Goal: Task Accomplishment & Management: Manage account settings

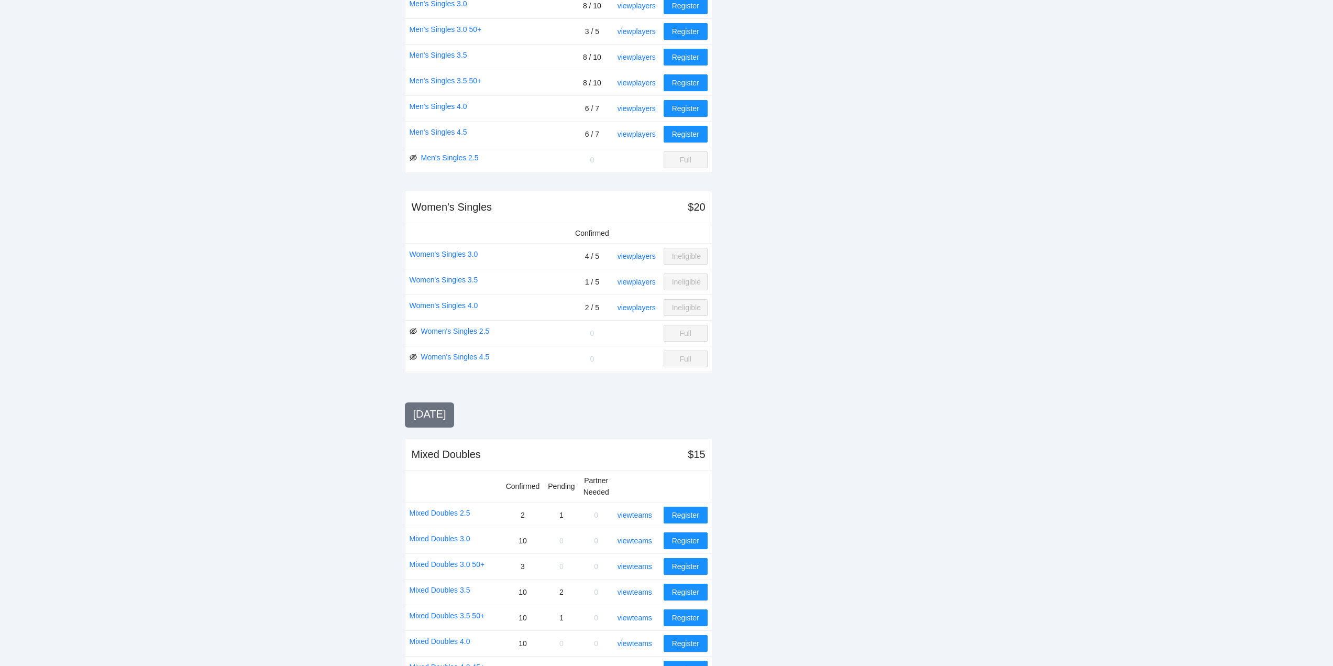
scroll to position [524, 0]
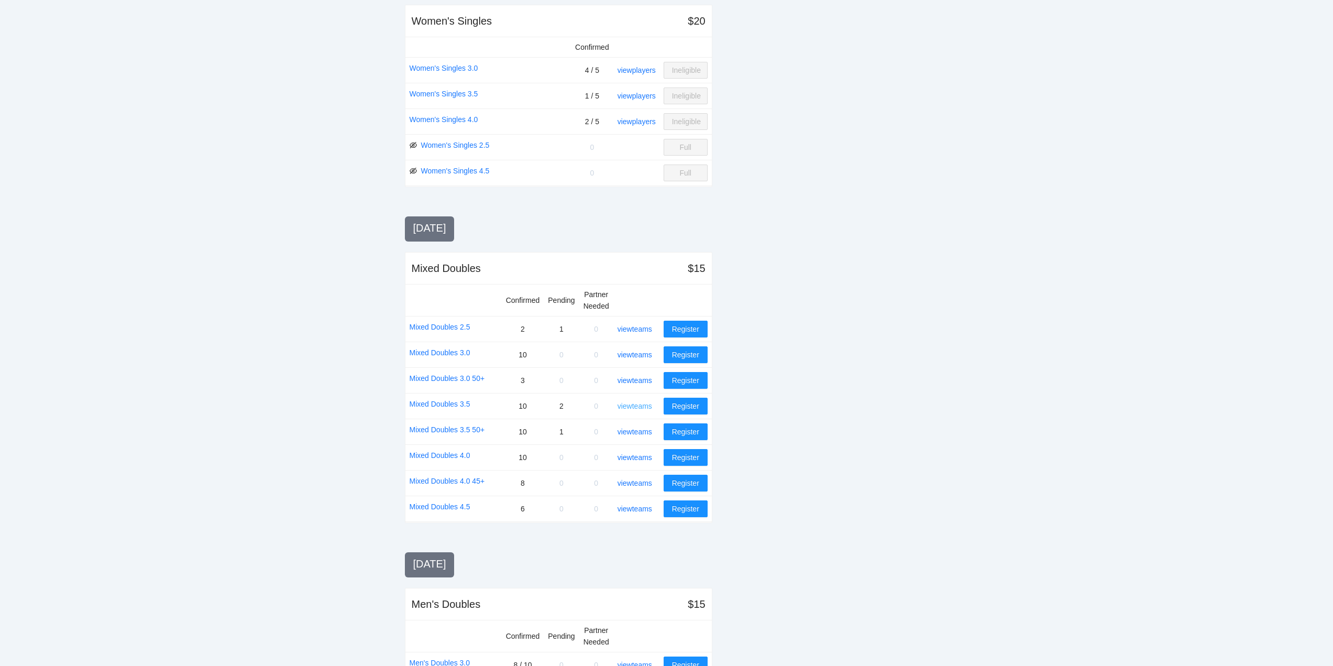
click at [637, 403] on link "view teams" at bounding box center [634, 406] width 35 height 8
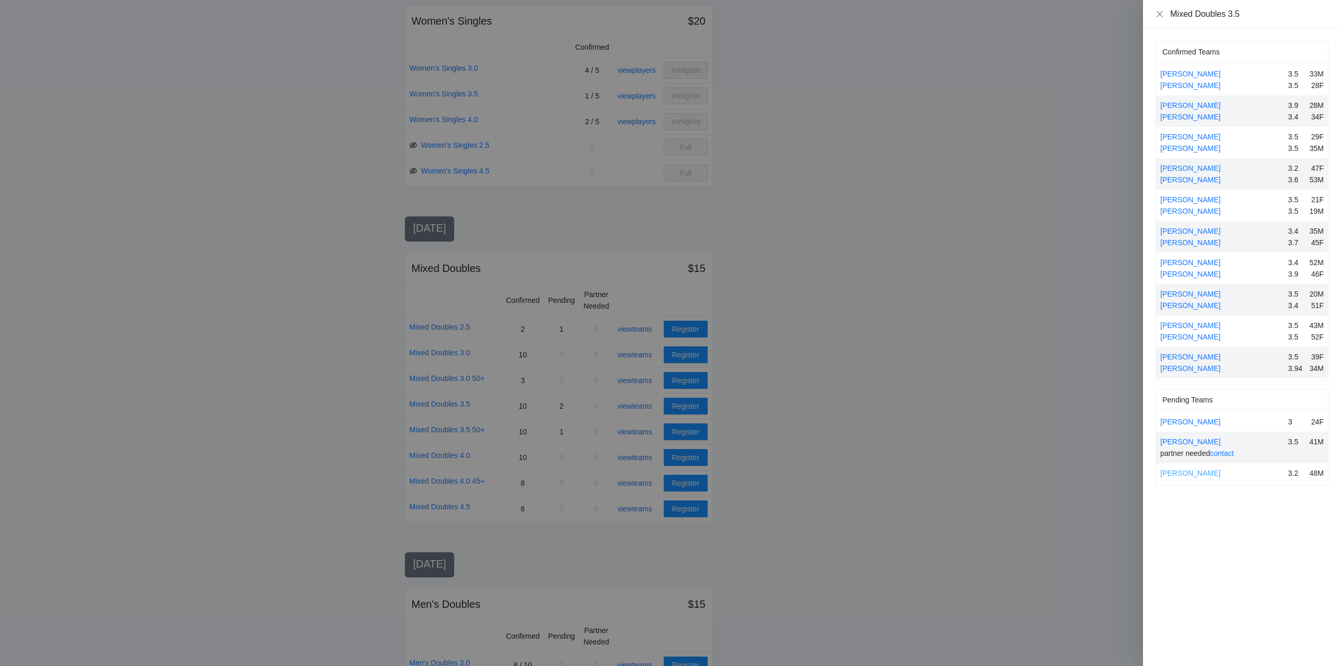
click at [1198, 471] on link "[PERSON_NAME]" at bounding box center [1190, 473] width 60 height 8
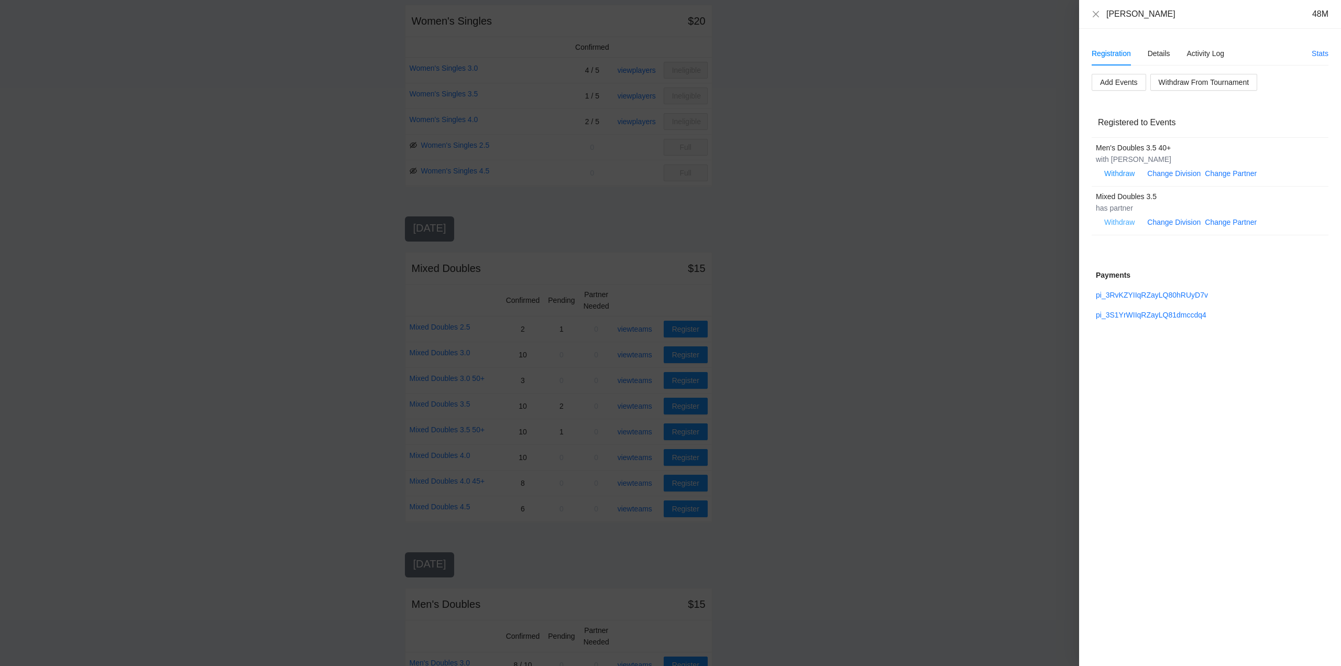
click at [1121, 220] on span "Withdraw" at bounding box center [1119, 222] width 30 height 12
click at [1149, 188] on span "OK" at bounding box center [1151, 189] width 10 height 12
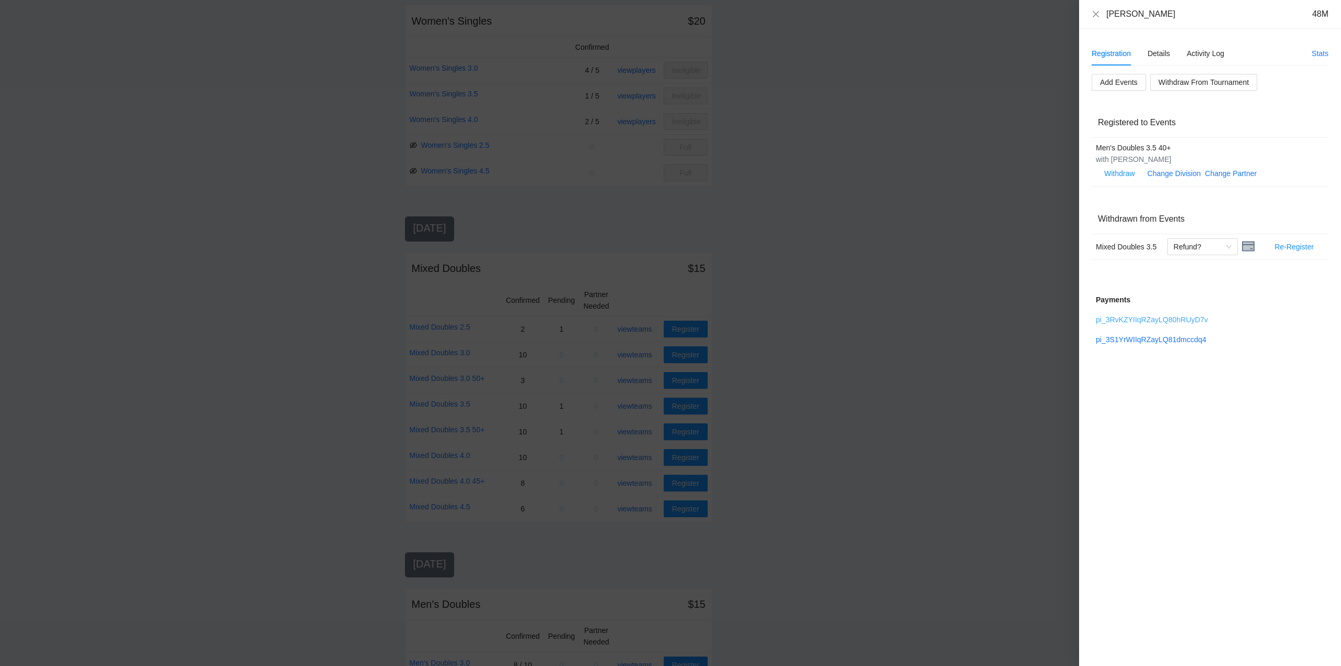
click at [1153, 318] on link "pi_3RvKZYIIqRZayLQ80hRUyD7v" at bounding box center [1151, 319] width 112 height 8
click at [1130, 335] on div "pi_3S1YrWIIqRZayLQ81dmccdq4" at bounding box center [1209, 340] width 228 height 12
click at [1153, 339] on link "pi_3S1YrWIIqRZayLQ81dmccdq4" at bounding box center [1150, 339] width 110 height 8
click at [1229, 246] on span "Refund?" at bounding box center [1202, 247] width 58 height 16
click at [1189, 270] on div "Refunded" at bounding box center [1202, 268] width 58 height 12
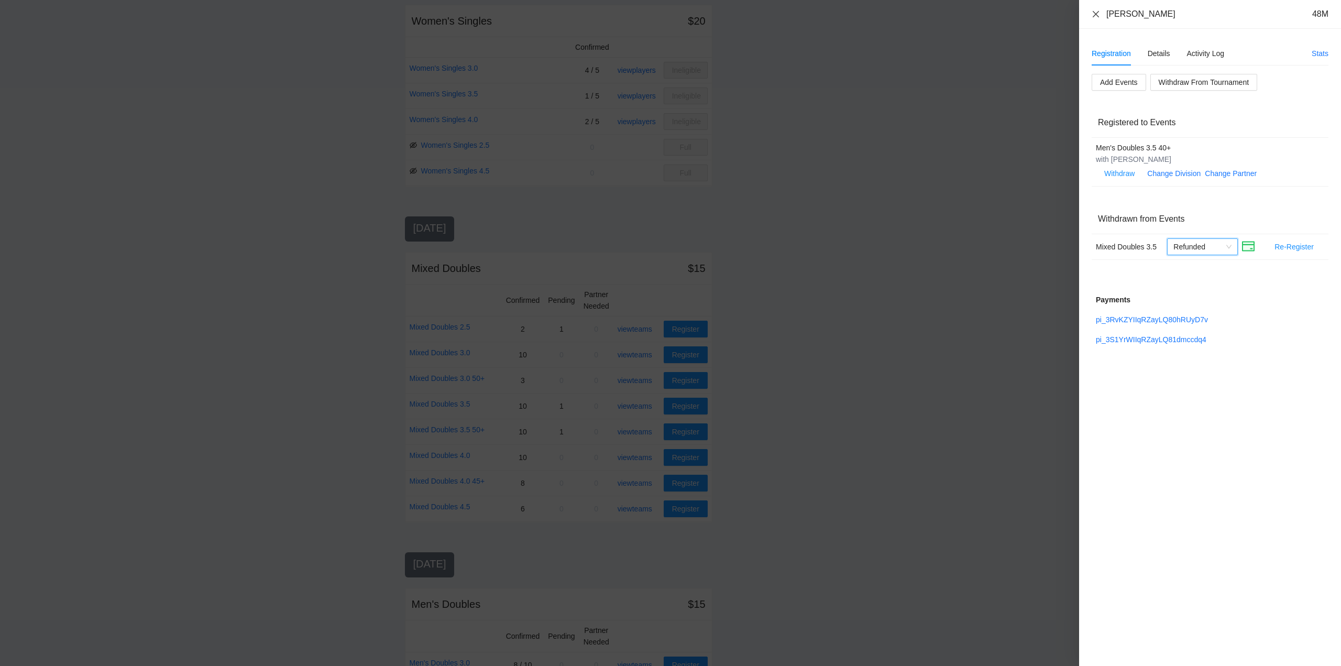
click at [1094, 12] on icon "close" at bounding box center [1095, 14] width 8 height 8
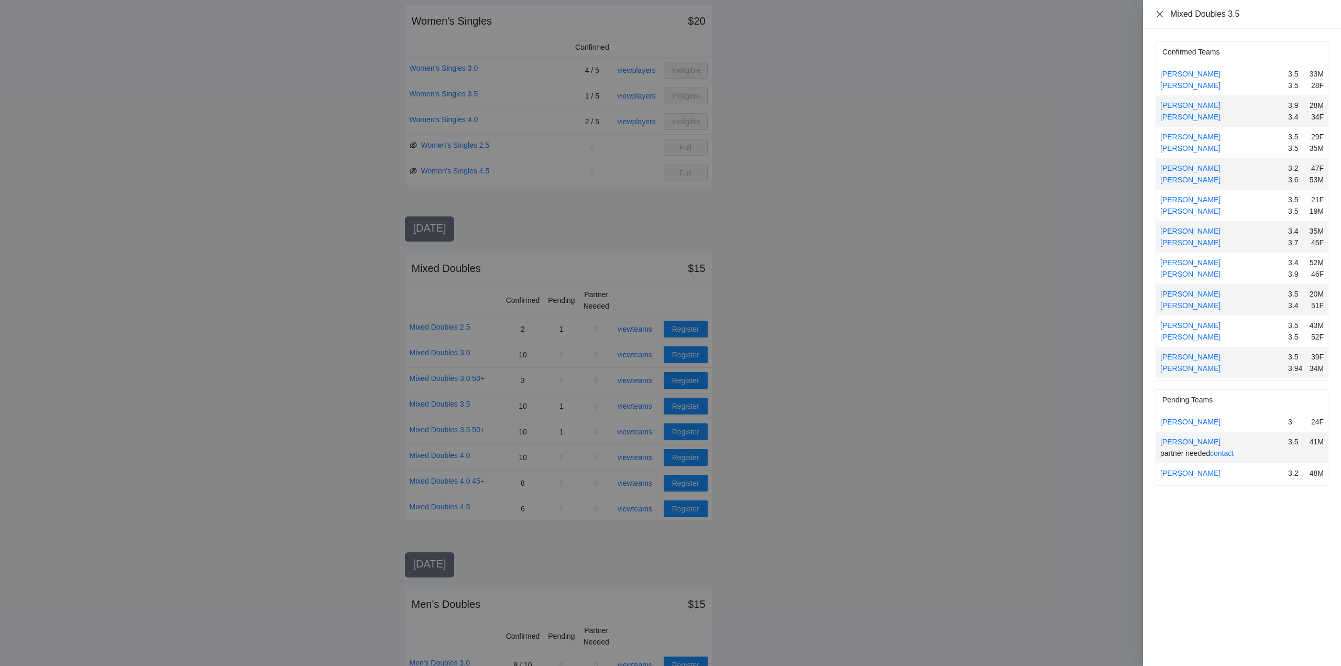
click at [1157, 13] on icon "close" at bounding box center [1159, 14] width 8 height 8
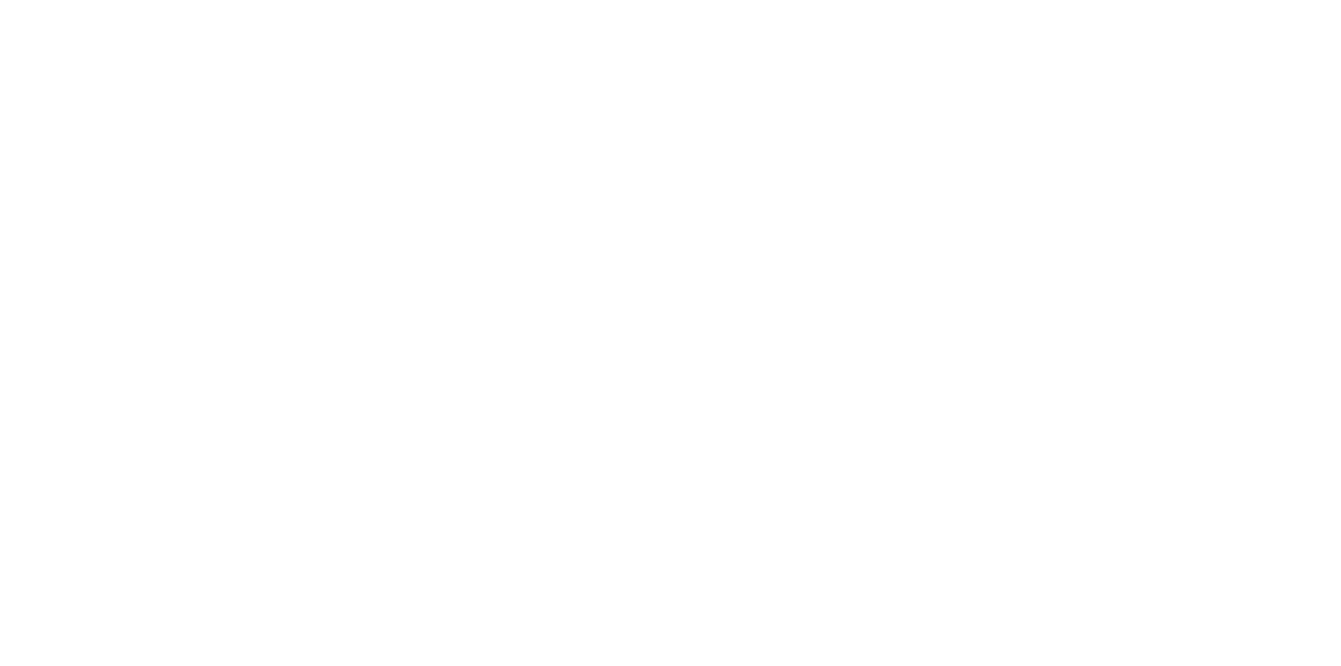
scroll to position [524, 0]
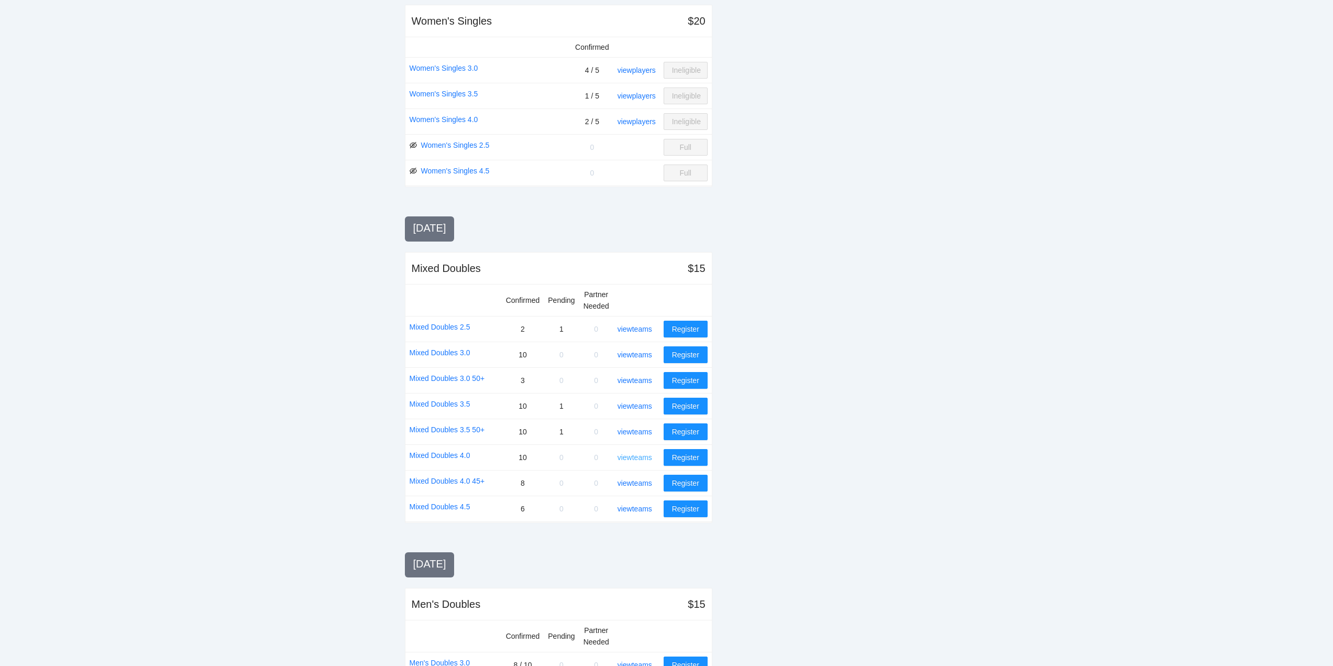
click at [631, 456] on link "view teams" at bounding box center [634, 457] width 35 height 8
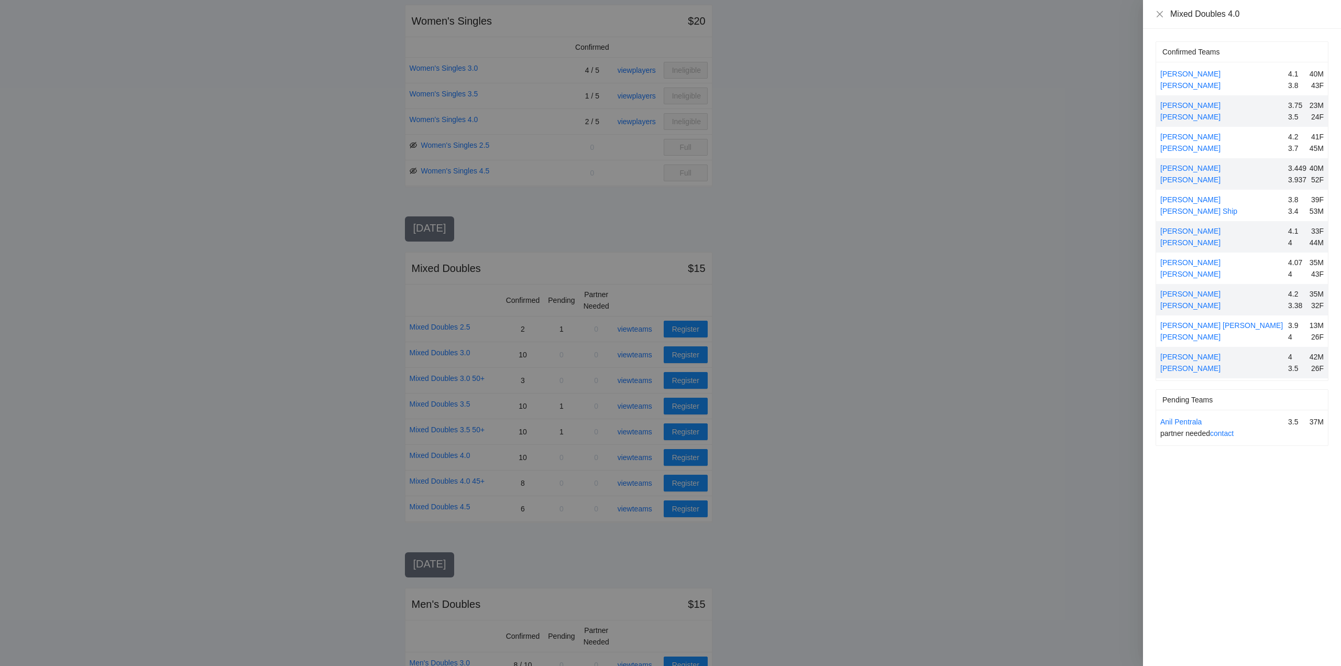
click at [638, 403] on div at bounding box center [670, 333] width 1341 height 666
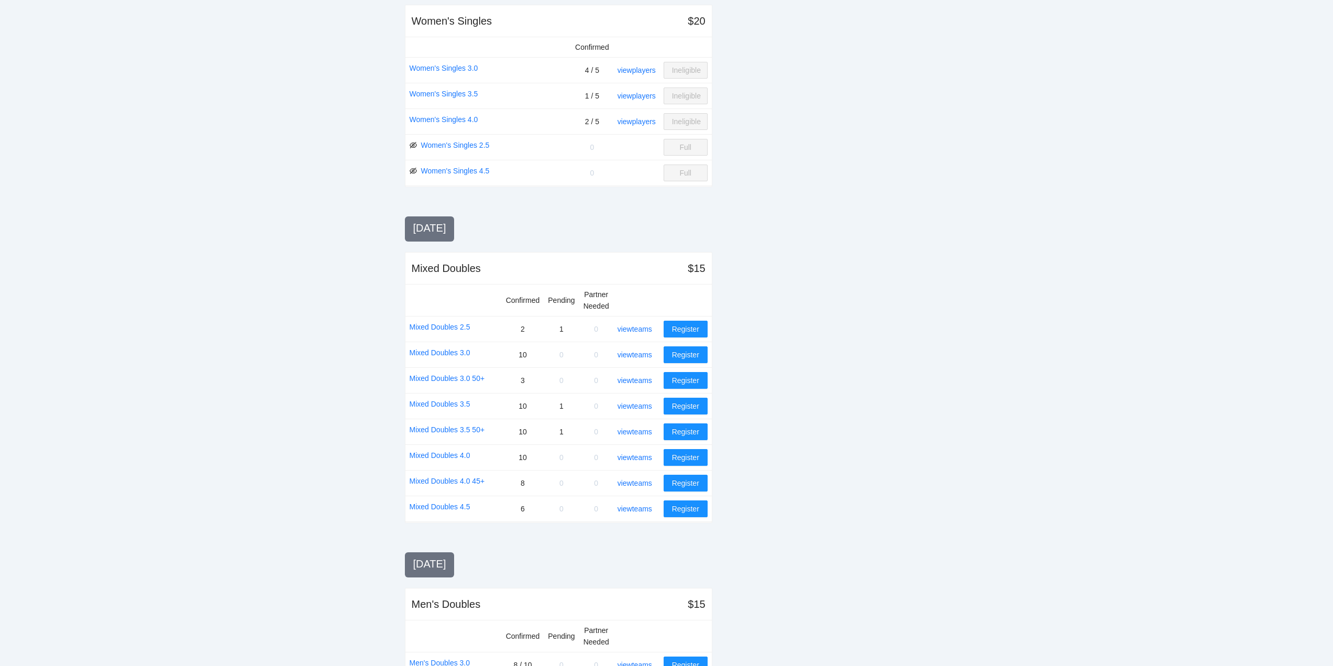
click at [638, 403] on link "view teams" at bounding box center [634, 406] width 35 height 8
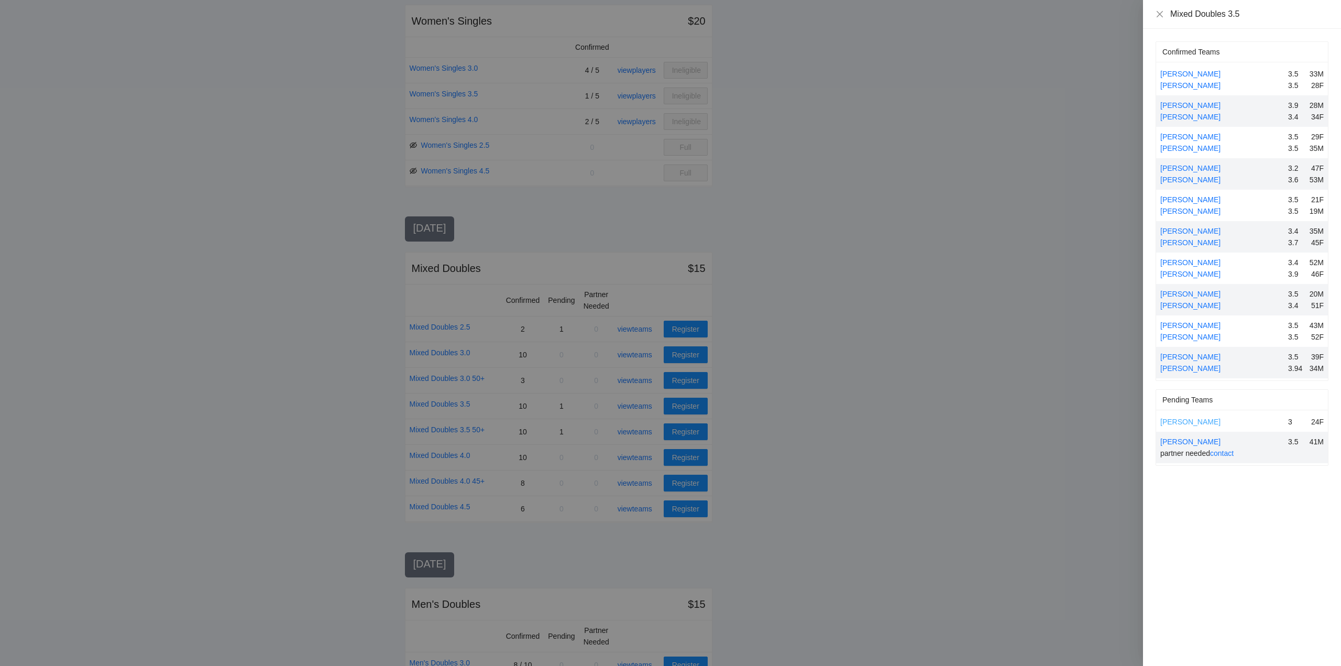
click at [1189, 421] on link "[PERSON_NAME]" at bounding box center [1190, 421] width 60 height 8
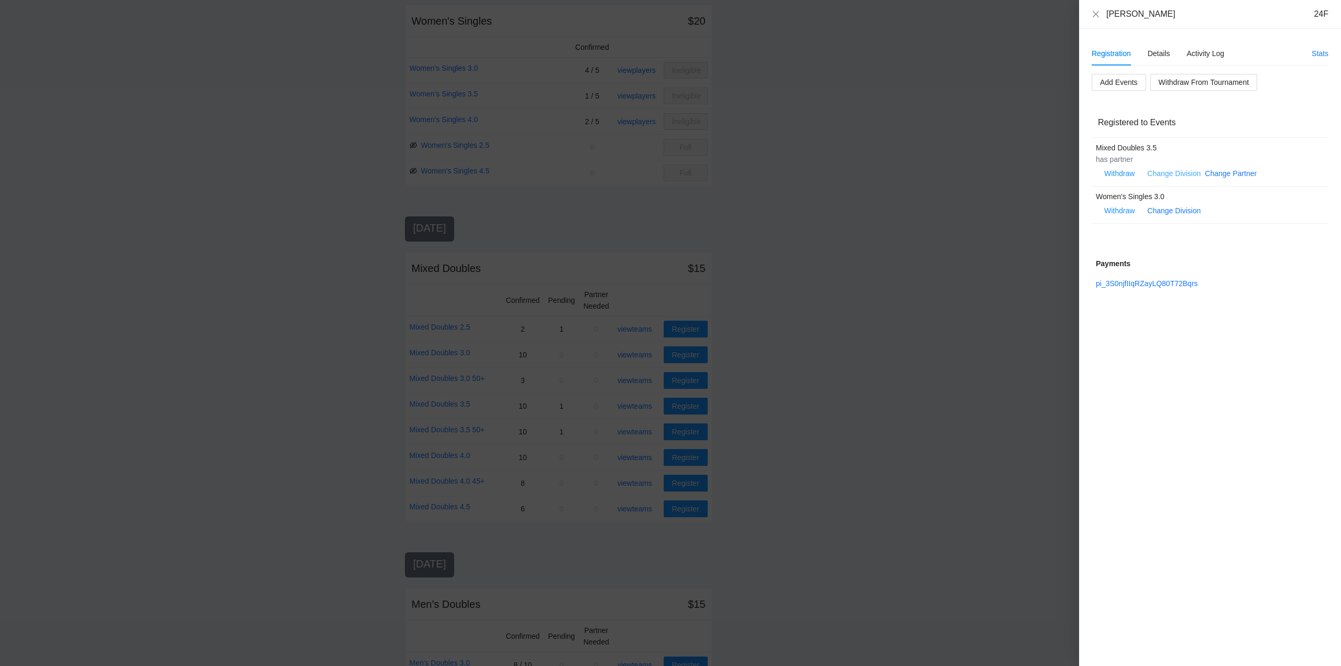
click at [1176, 173] on link "Change Division" at bounding box center [1173, 173] width 53 height 8
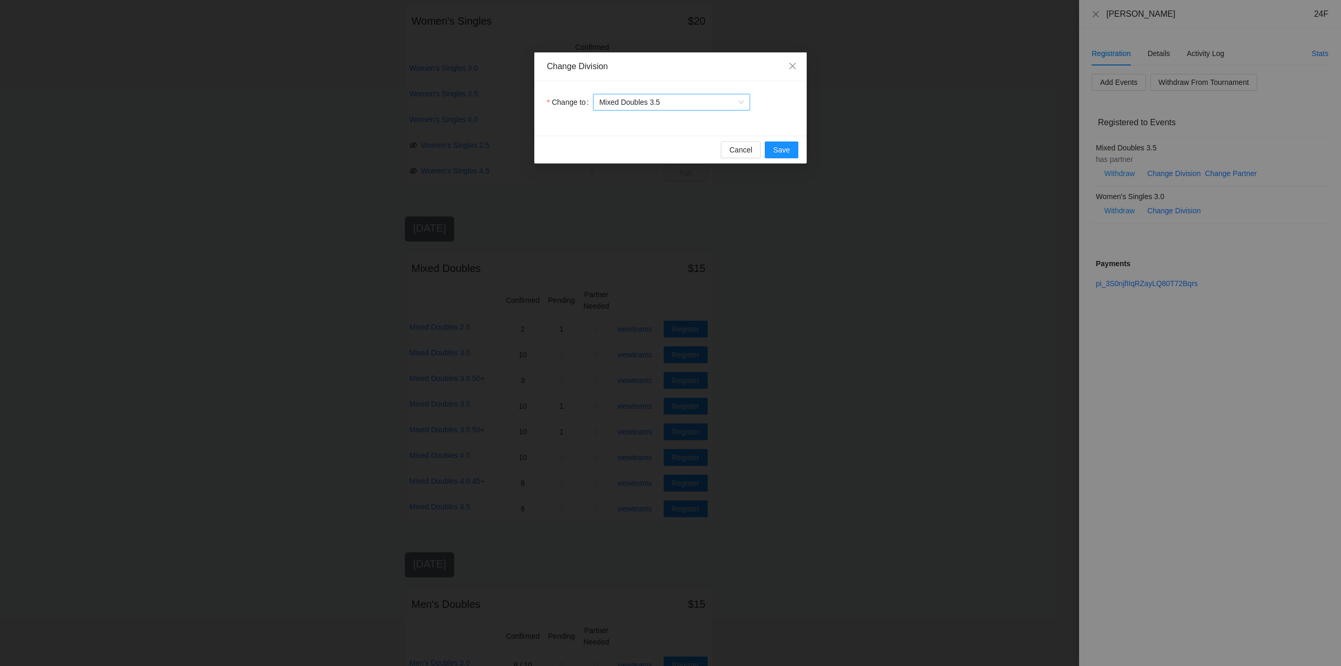
click at [678, 103] on span "Mixed Doubles 3.5" at bounding box center [671, 102] width 145 height 16
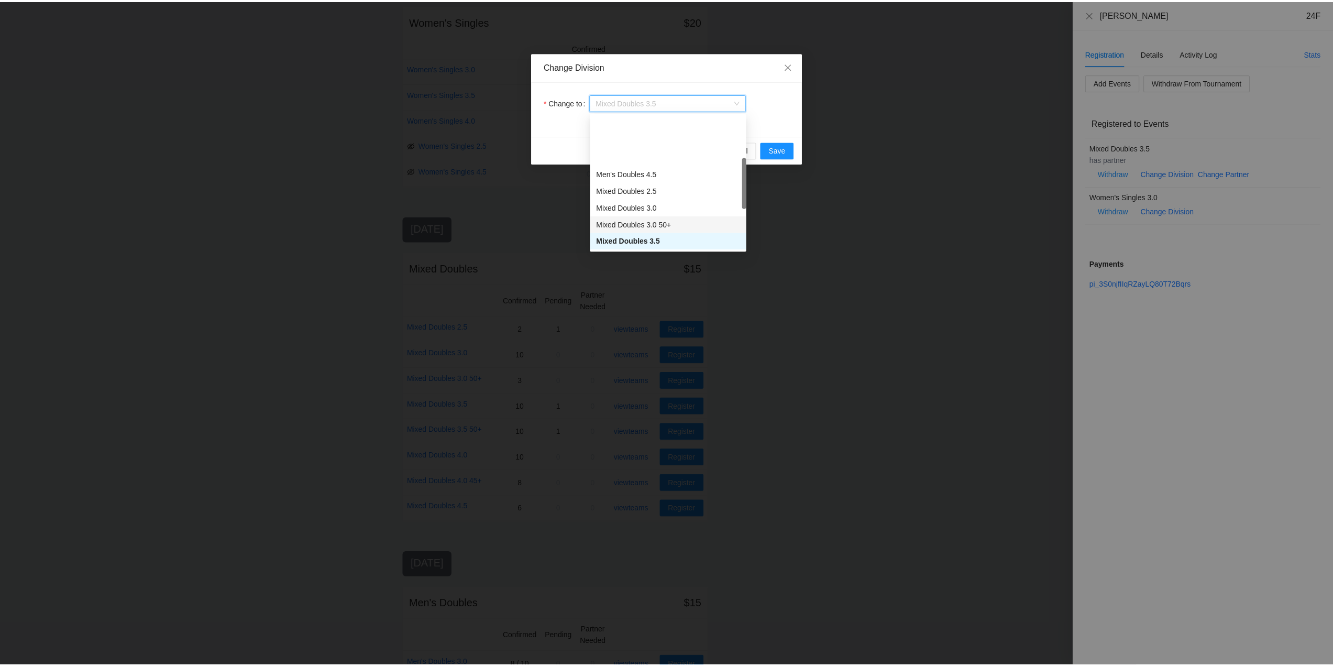
scroll to position [153, 0]
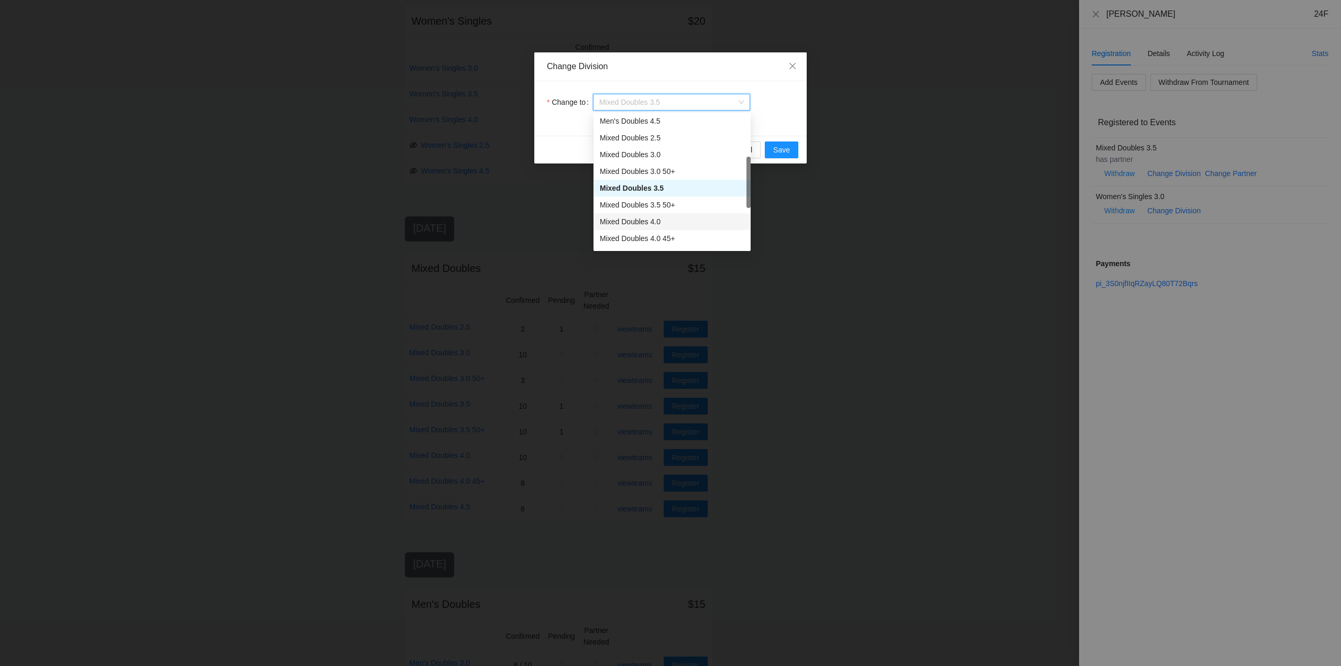
click at [623, 219] on div "Mixed Doubles 4.0" at bounding box center [672, 222] width 145 height 12
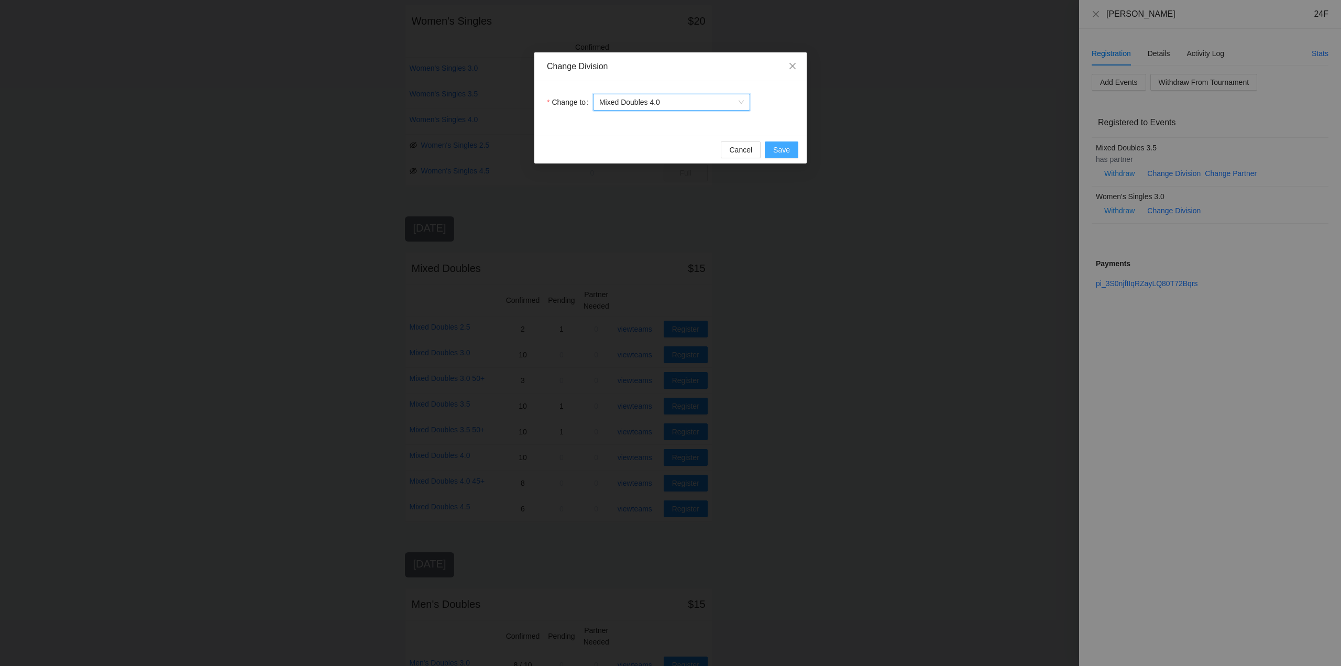
click at [779, 149] on span "Save" at bounding box center [781, 150] width 17 height 12
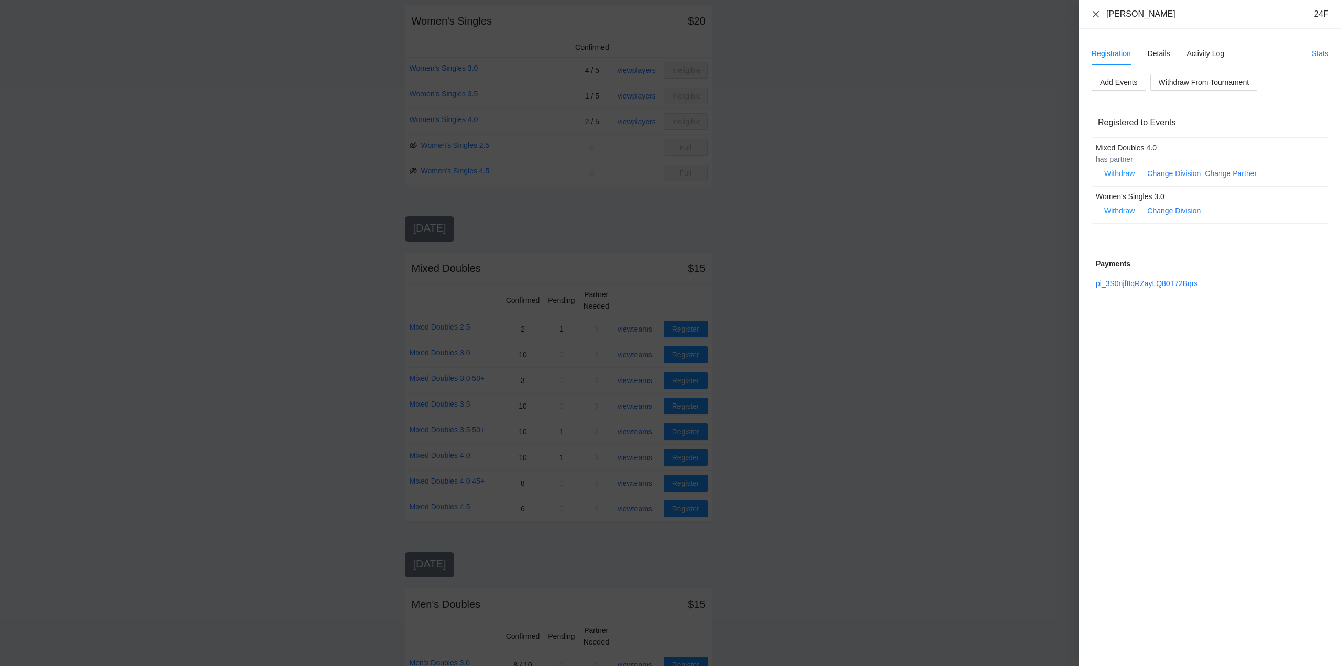
click at [1096, 16] on icon "close" at bounding box center [1095, 14] width 8 height 8
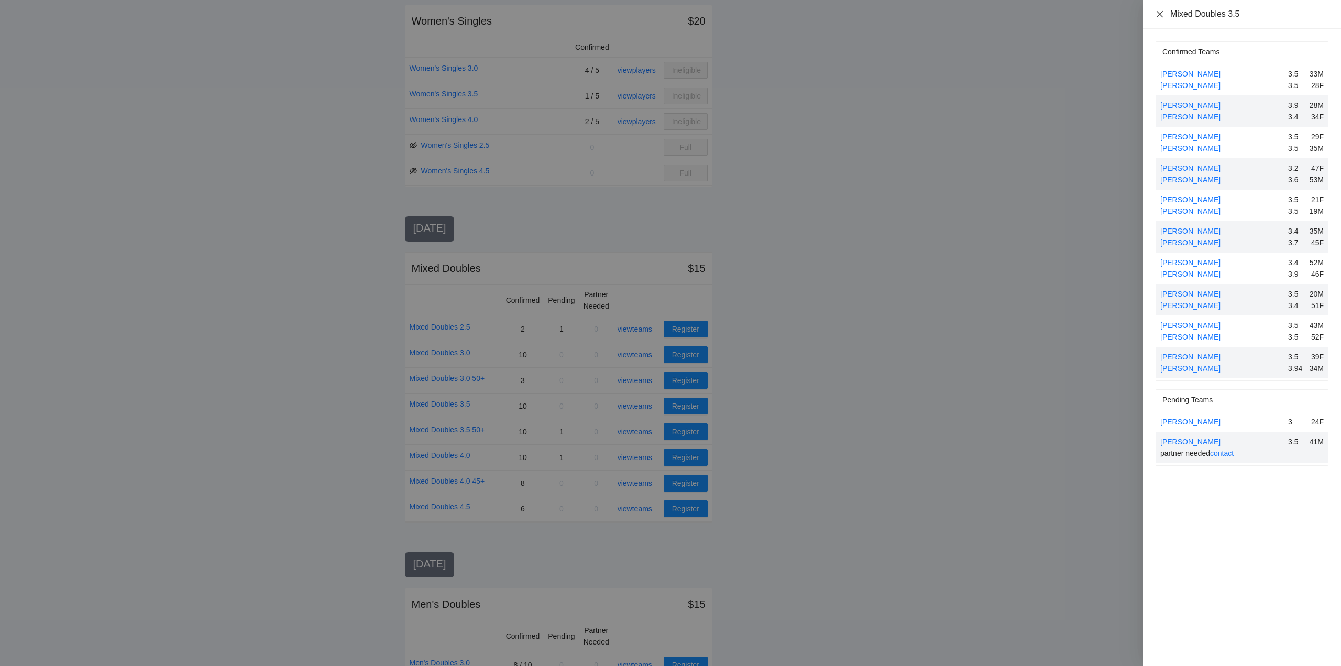
click at [1159, 13] on icon "close" at bounding box center [1159, 14] width 8 height 8
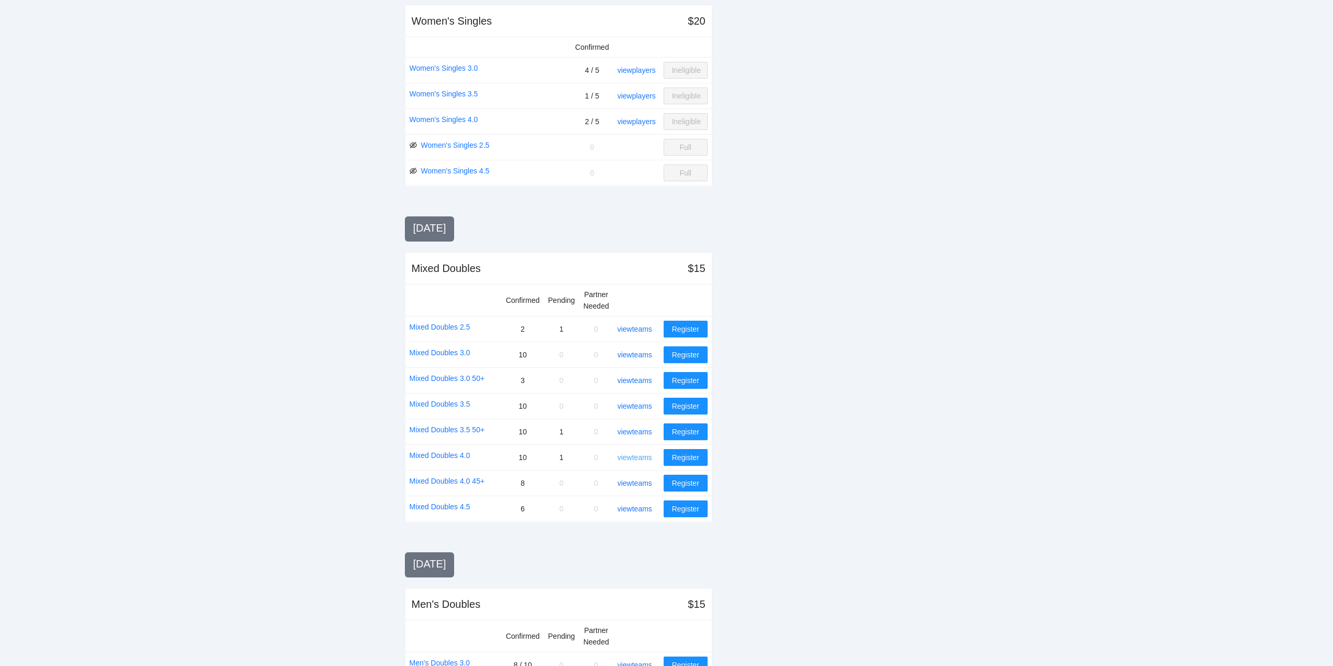
click at [646, 457] on link "view teams" at bounding box center [634, 457] width 35 height 8
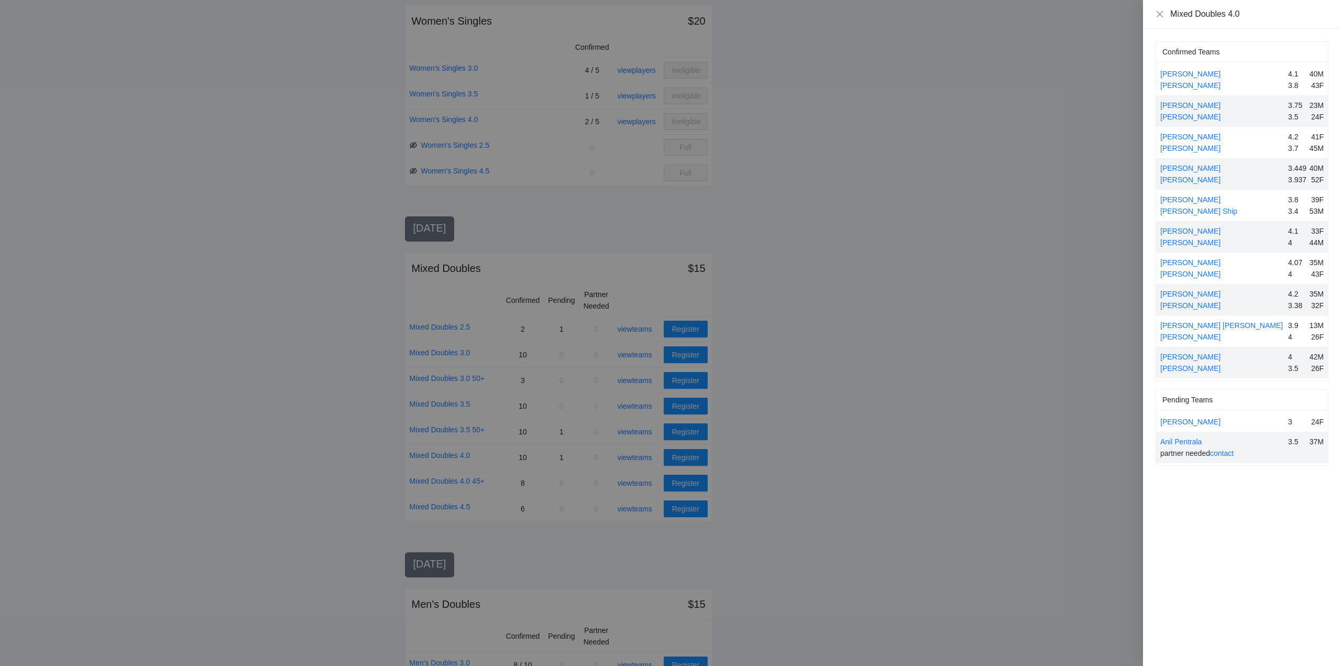
click at [641, 428] on div at bounding box center [670, 333] width 1341 height 666
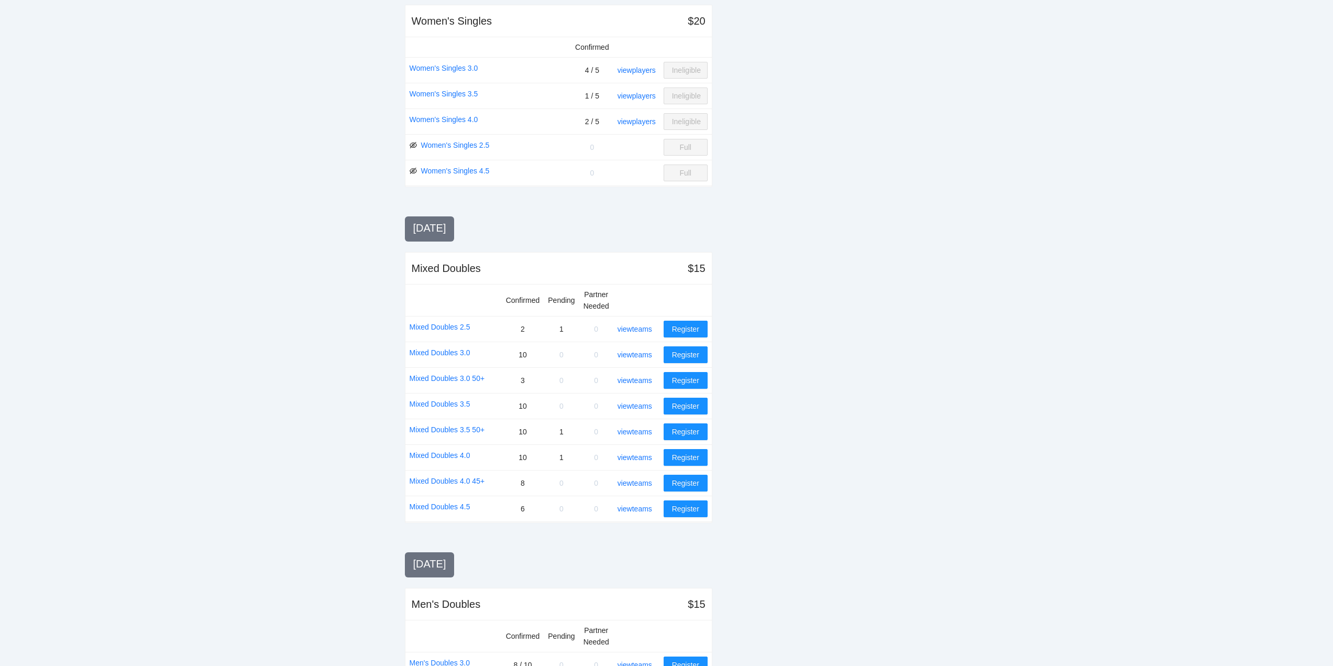
click at [641, 431] on link "view teams" at bounding box center [634, 431] width 35 height 8
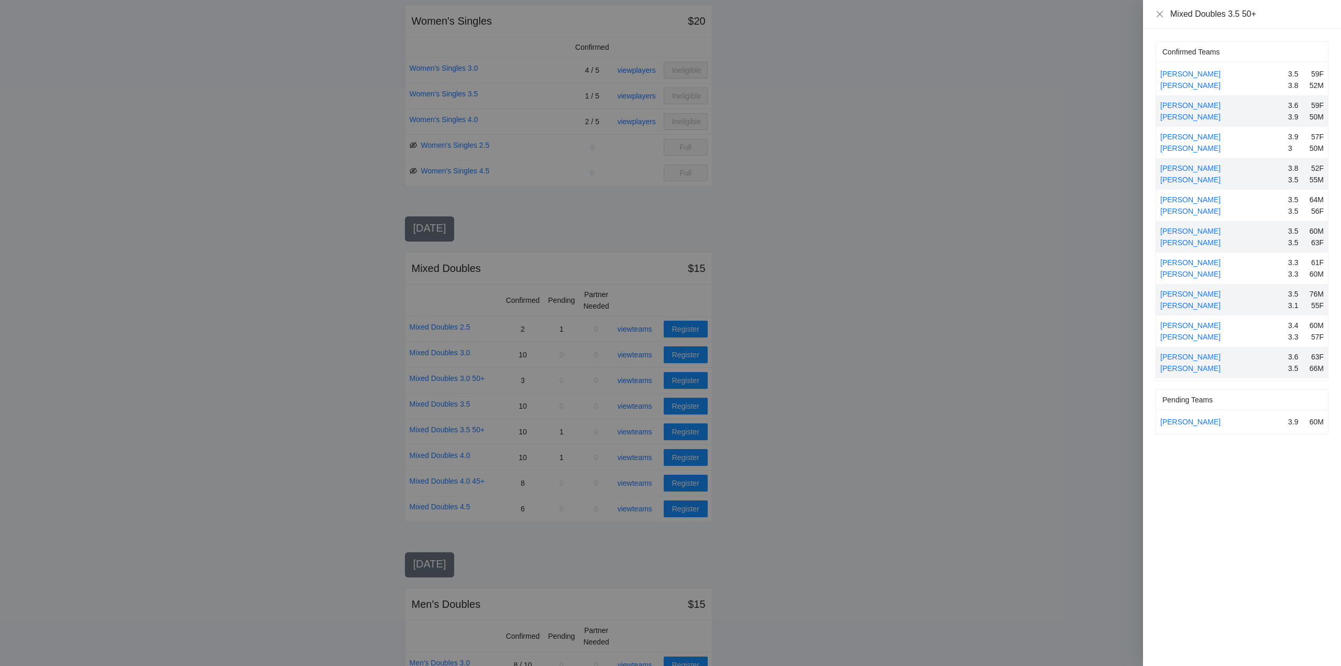
click at [641, 431] on div at bounding box center [670, 333] width 1341 height 666
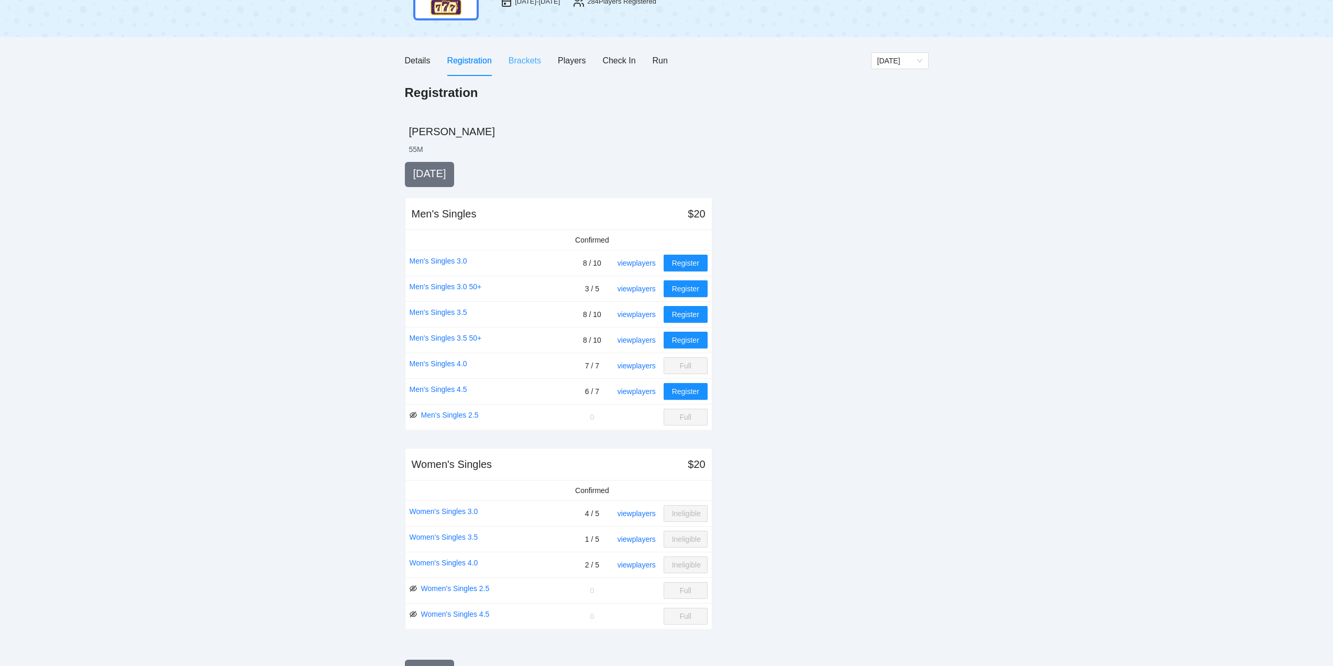
scroll to position [0, 0]
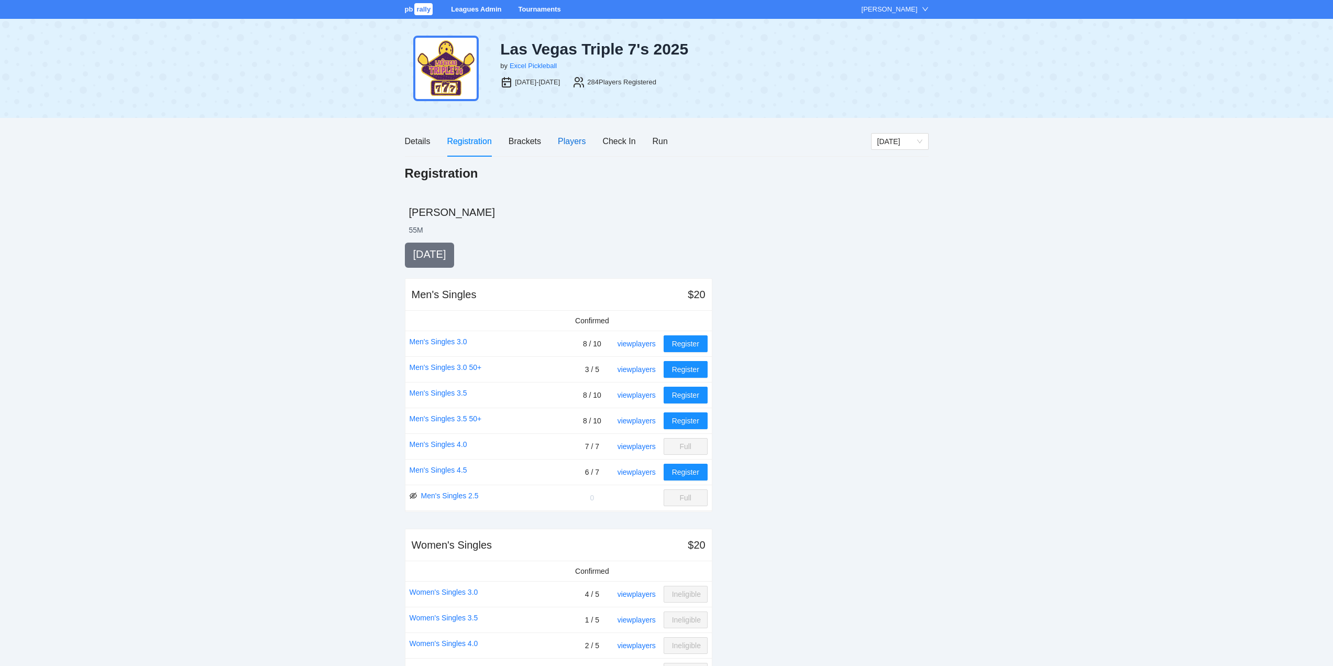
click at [574, 139] on div "Players" at bounding box center [572, 141] width 28 height 13
drag, startPoint x: 573, startPoint y: 142, endPoint x: 576, endPoint y: 148, distance: 6.6
click at [575, 142] on div "Players" at bounding box center [572, 141] width 28 height 13
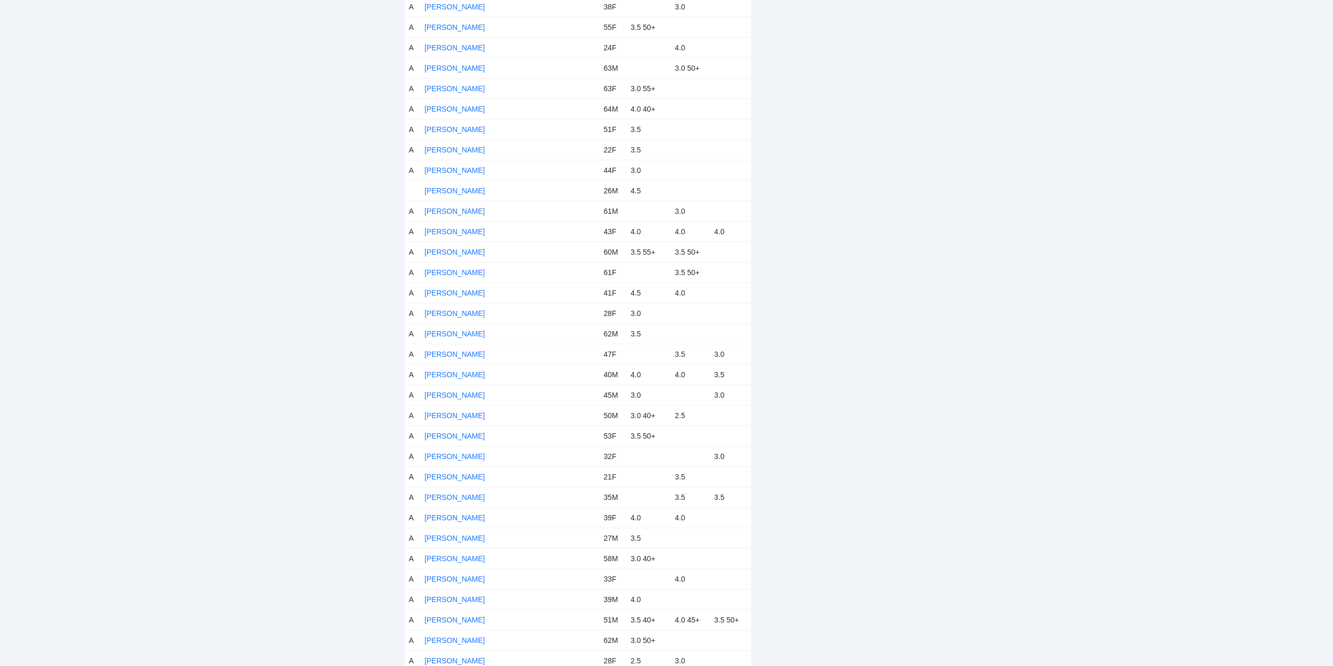
scroll to position [1519, 0]
click at [459, 246] on link "[PERSON_NAME]" at bounding box center [455, 248] width 60 height 8
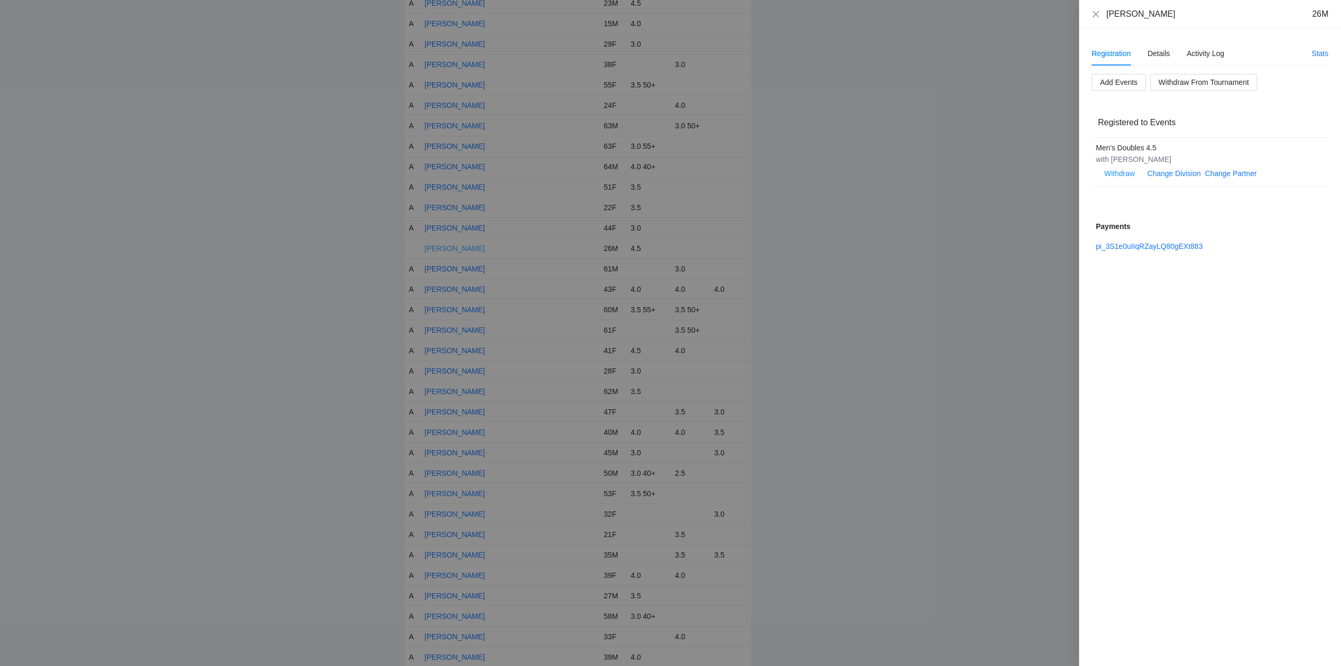
click at [459, 246] on div at bounding box center [670, 333] width 1341 height 666
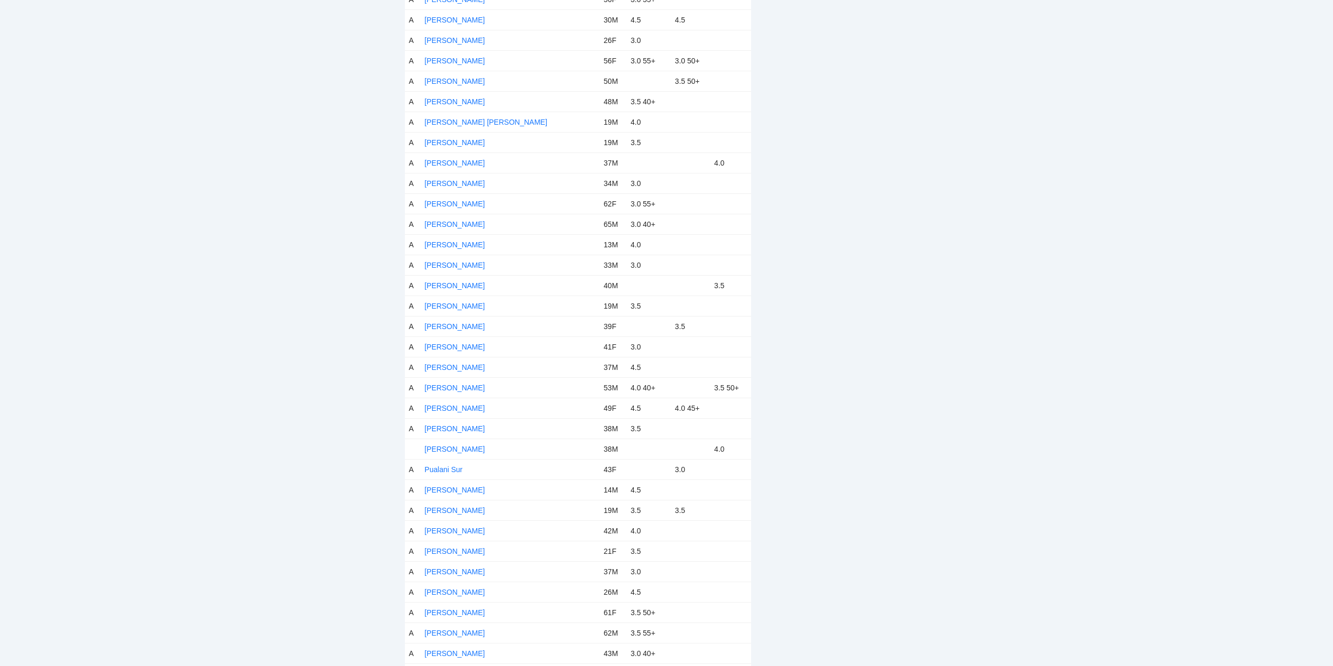
scroll to position [4346, 0]
click at [440, 440] on link "[PERSON_NAME]" at bounding box center [455, 443] width 60 height 8
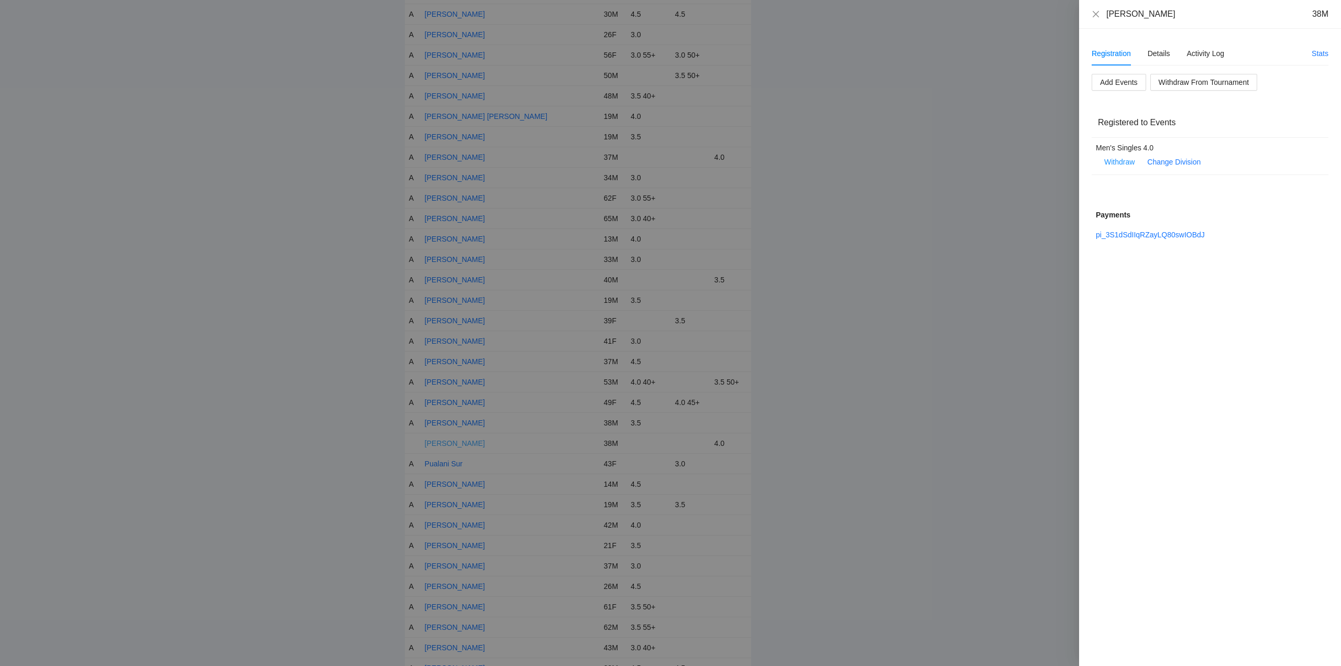
click at [440, 440] on div at bounding box center [670, 333] width 1341 height 666
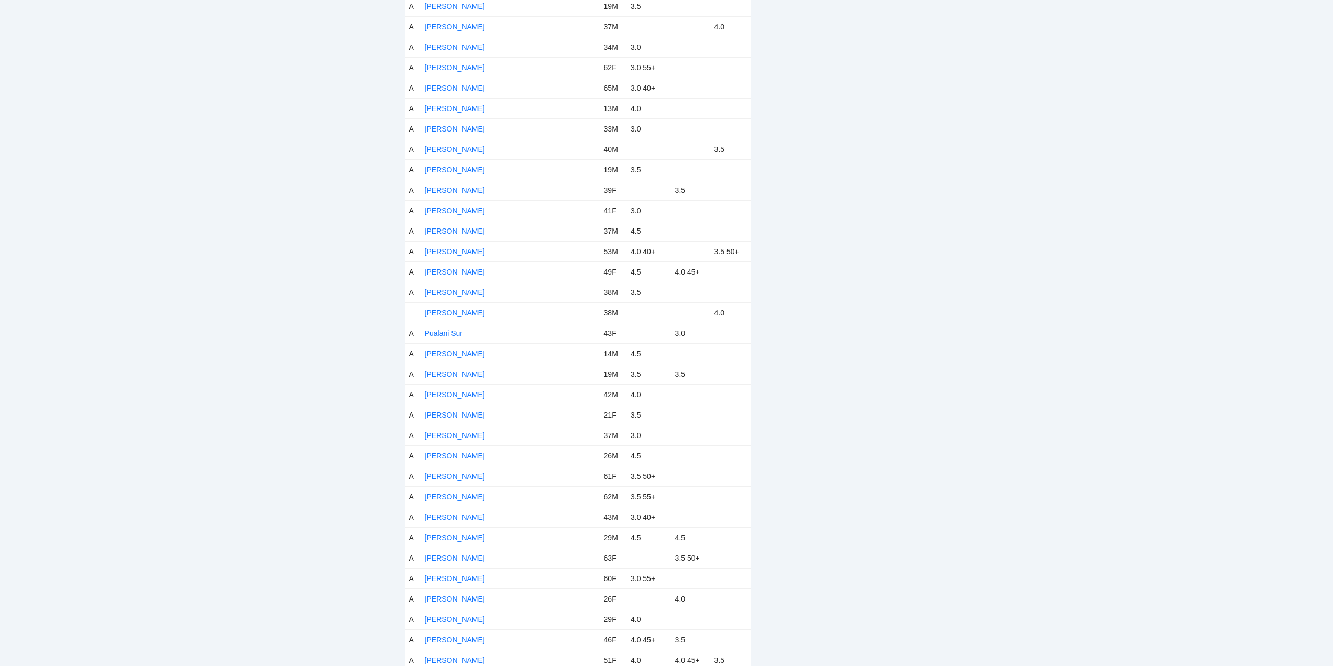
scroll to position [4469, 0]
click at [441, 319] on link "[PERSON_NAME]" at bounding box center [455, 320] width 60 height 8
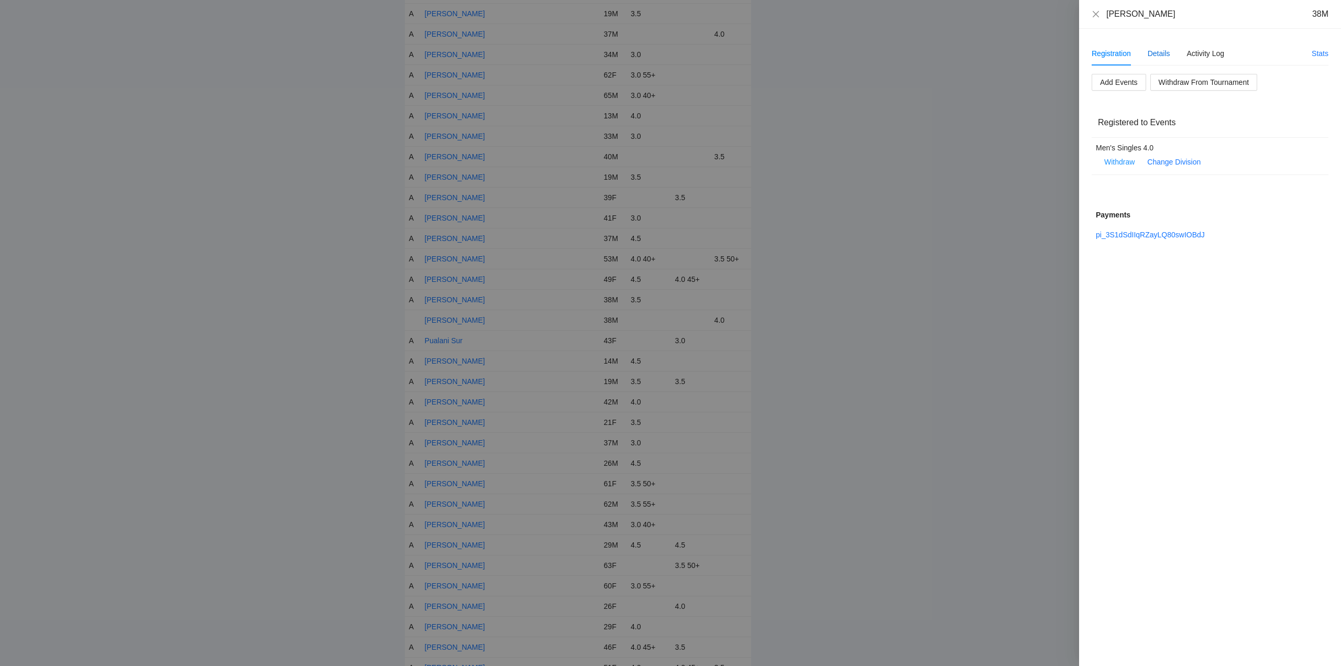
click at [1157, 55] on div "Details" at bounding box center [1158, 54] width 23 height 12
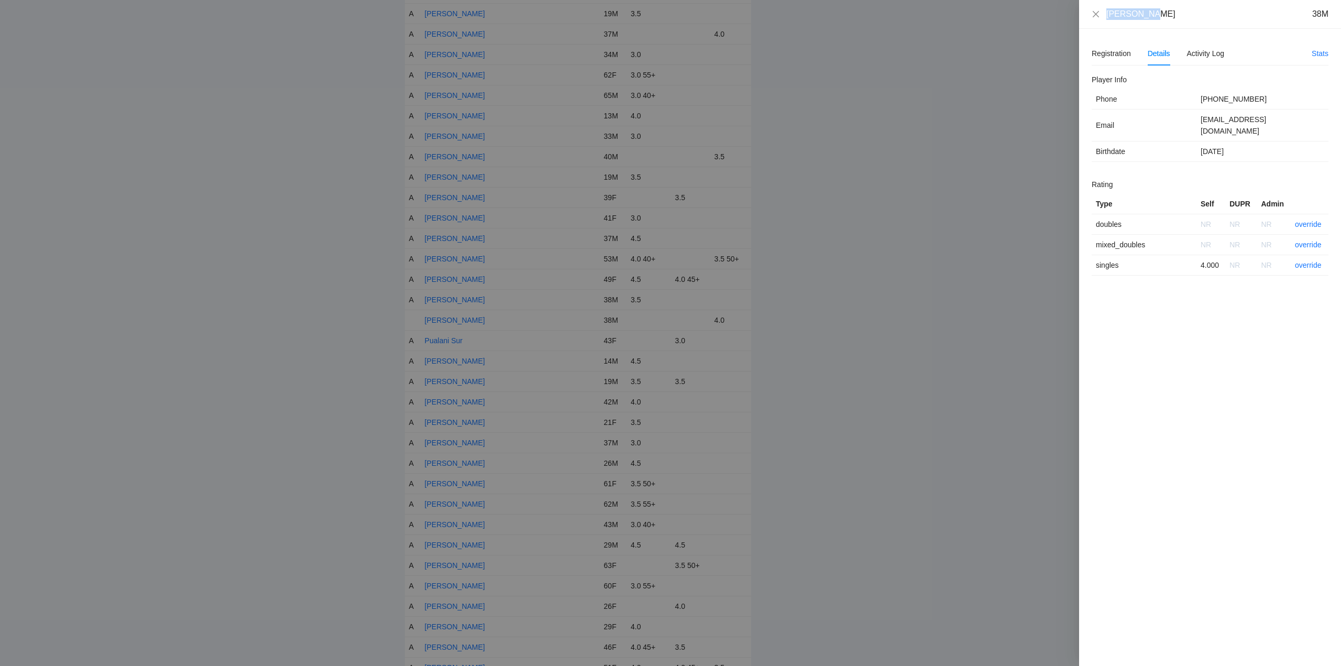
drag, startPoint x: 1145, startPoint y: 11, endPoint x: 1106, endPoint y: 16, distance: 38.6
click at [1106, 16] on div "Philip Lee 38M" at bounding box center [1217, 14] width 222 height 12
copy div "[PERSON_NAME]"
click at [1309, 261] on link "override" at bounding box center [1307, 265] width 27 height 8
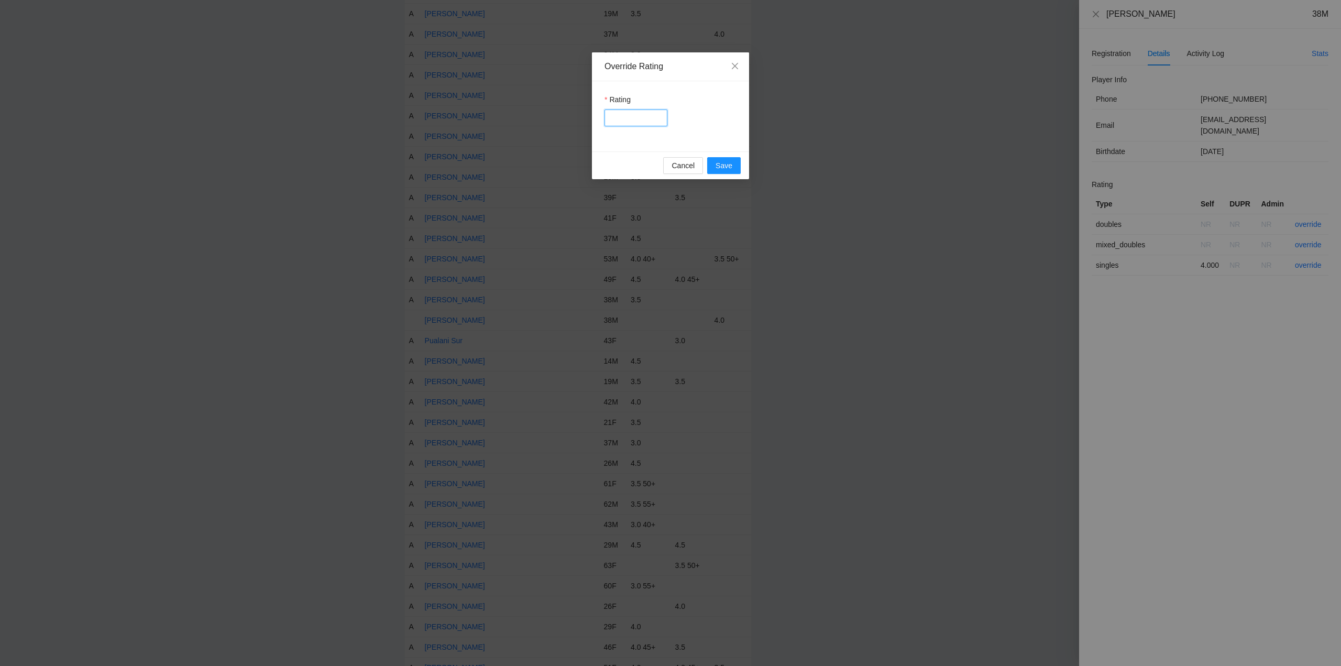
click at [638, 123] on input "Rating" at bounding box center [635, 117] width 63 height 17
type input "***"
drag, startPoint x: 723, startPoint y: 165, endPoint x: 812, endPoint y: 152, distance: 90.0
click at [723, 165] on span "Save" at bounding box center [723, 166] width 17 height 12
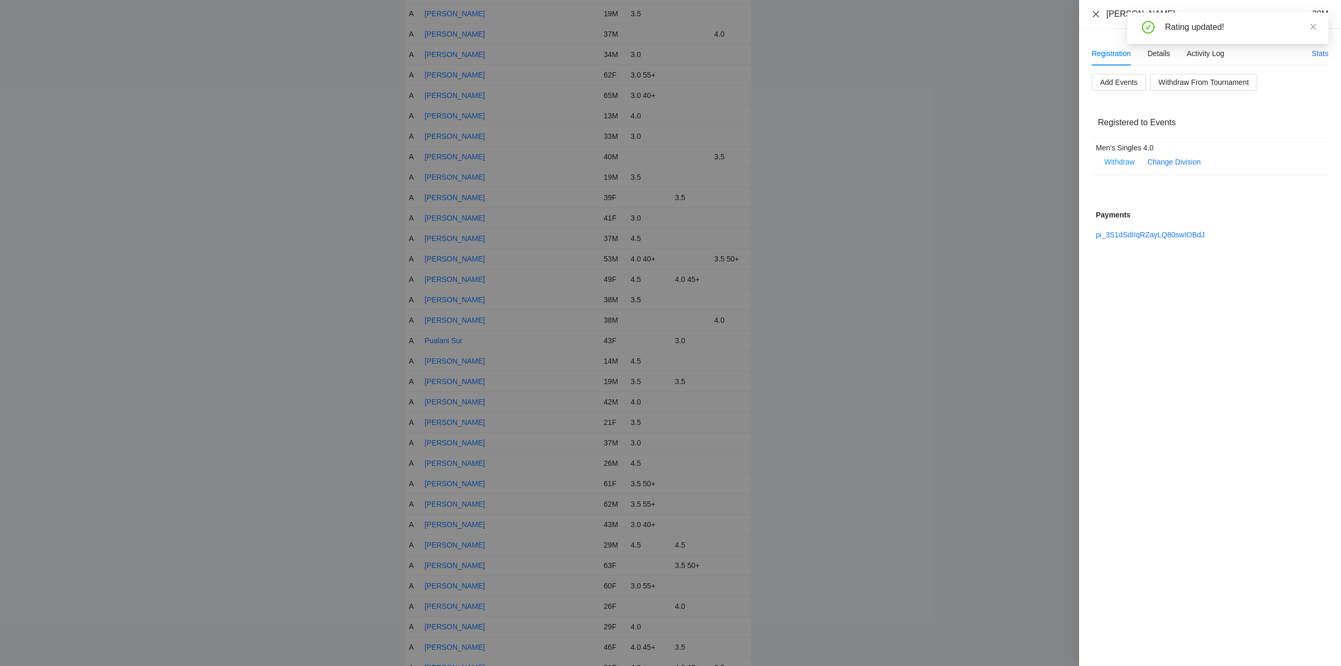
click at [1095, 13] on icon "close" at bounding box center [1095, 14] width 8 height 8
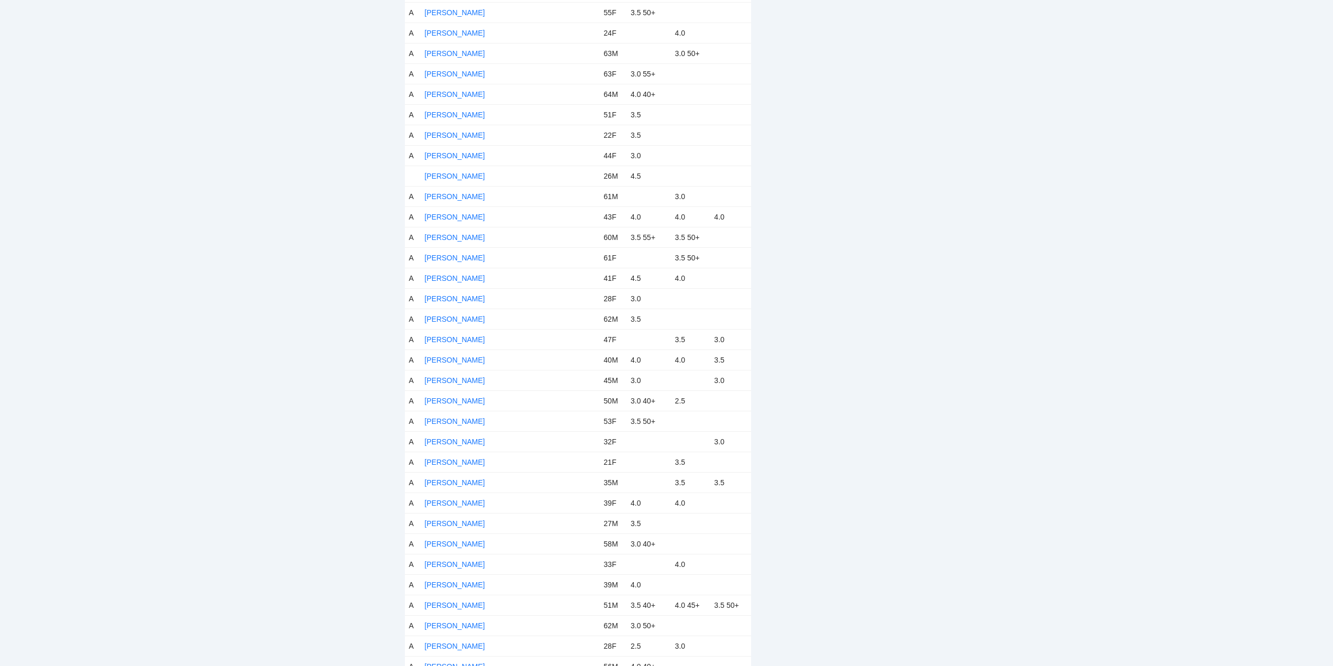
scroll to position [1537, 0]
click at [454, 228] on link "[PERSON_NAME]" at bounding box center [455, 230] width 60 height 8
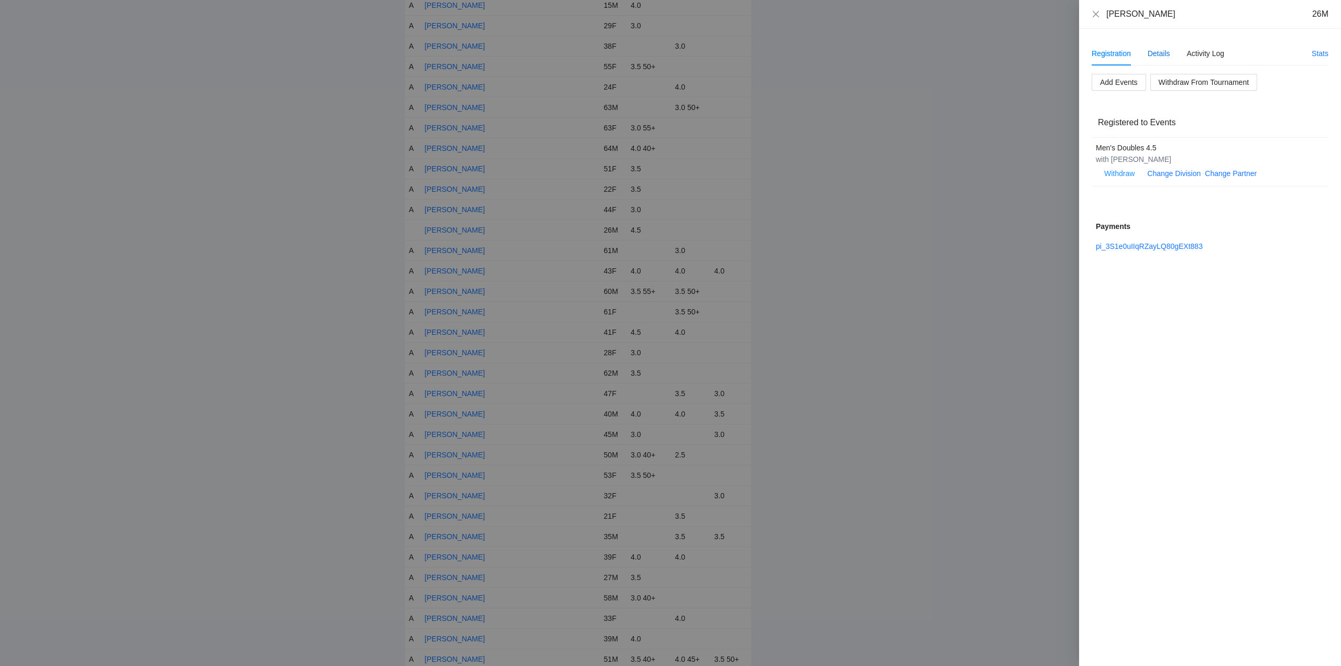
click at [1156, 54] on div "Details" at bounding box center [1158, 54] width 23 height 12
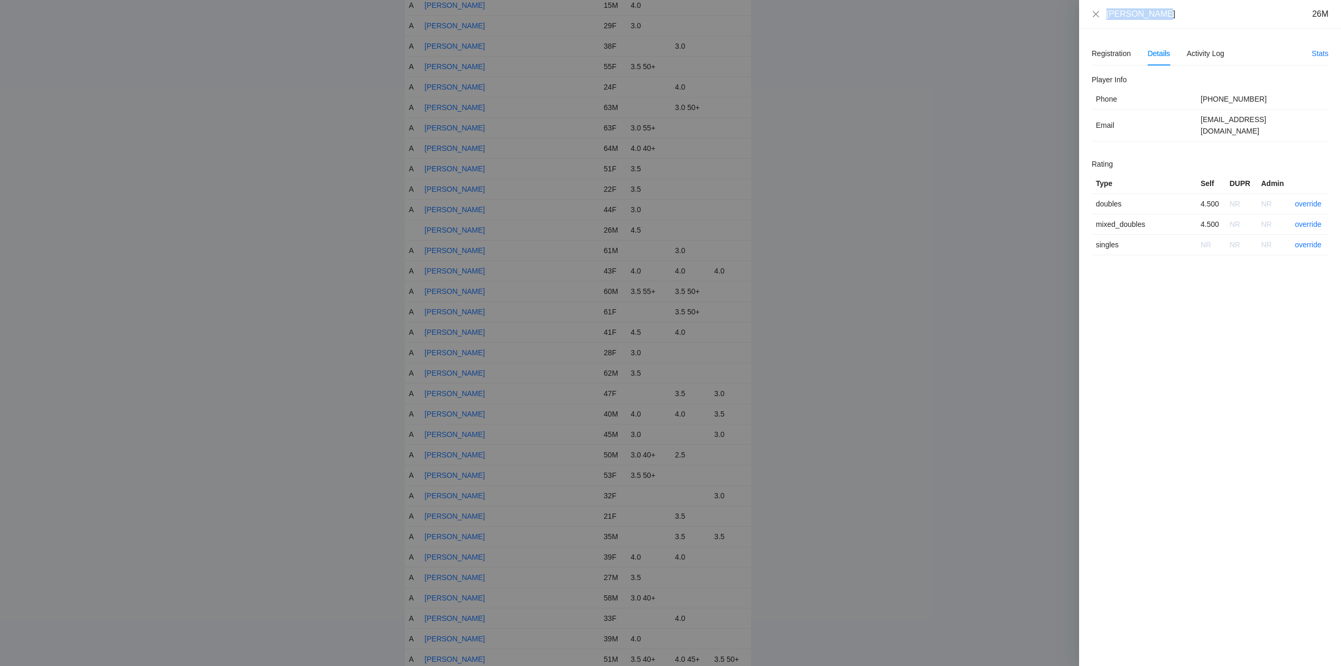
drag, startPoint x: 1157, startPoint y: 14, endPoint x: 1106, endPoint y: 21, distance: 51.9
click at [1106, 21] on div "Devin Rupper 26M" at bounding box center [1210, 14] width 262 height 29
copy div "[PERSON_NAME]"
click at [1305, 200] on link "override" at bounding box center [1307, 204] width 27 height 8
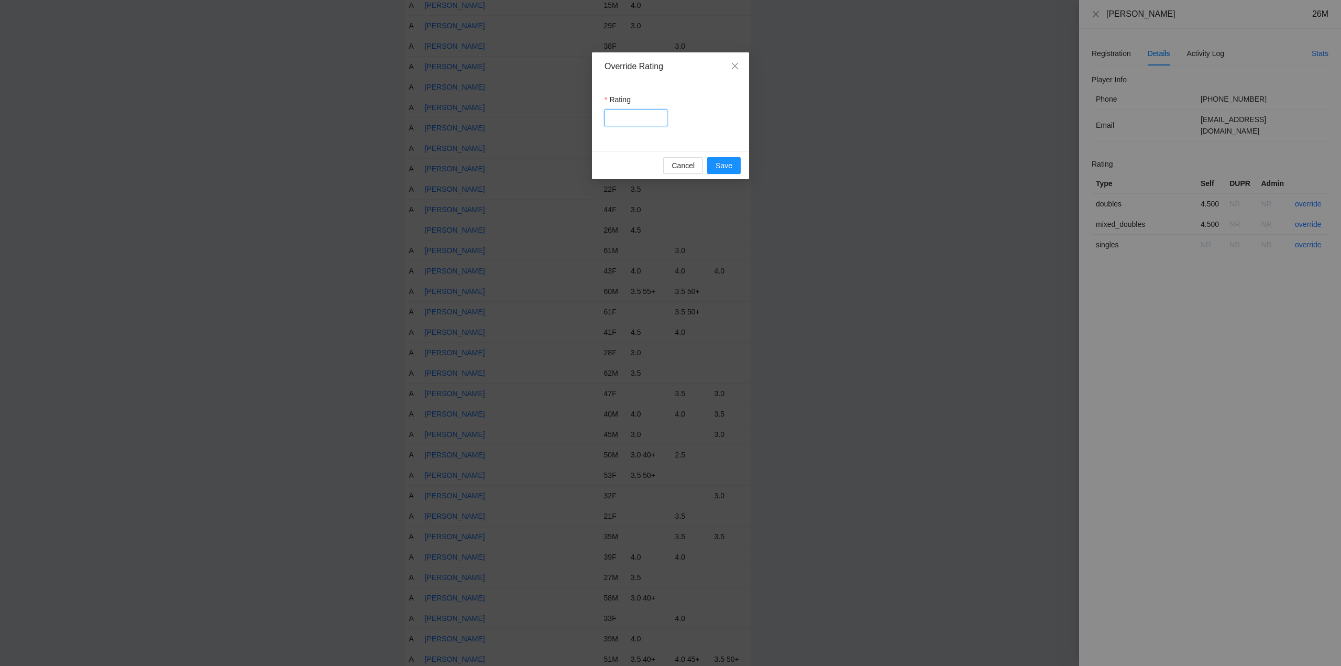
click at [633, 119] on input "Rating" at bounding box center [635, 117] width 63 height 17
type input "****"
click at [727, 164] on span "Save" at bounding box center [723, 166] width 17 height 12
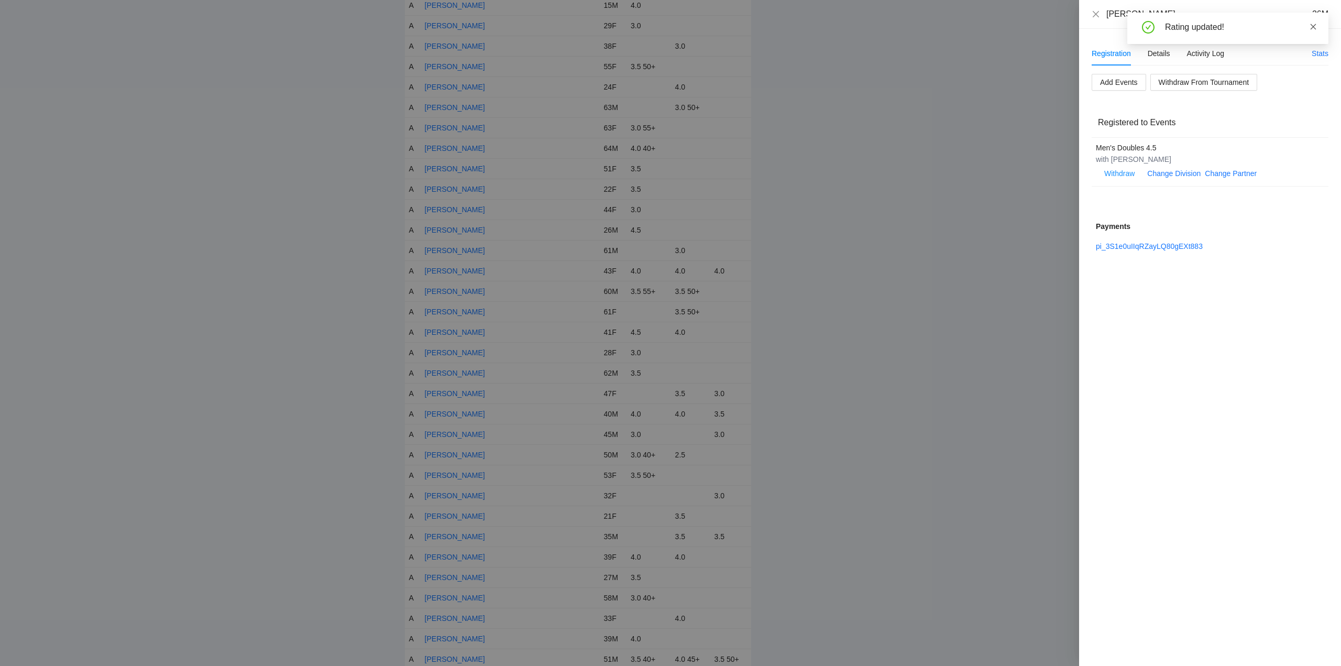
click at [1312, 26] on icon "close" at bounding box center [1313, 27] width 6 height 6
click at [1096, 12] on icon "close" at bounding box center [1095, 14] width 8 height 8
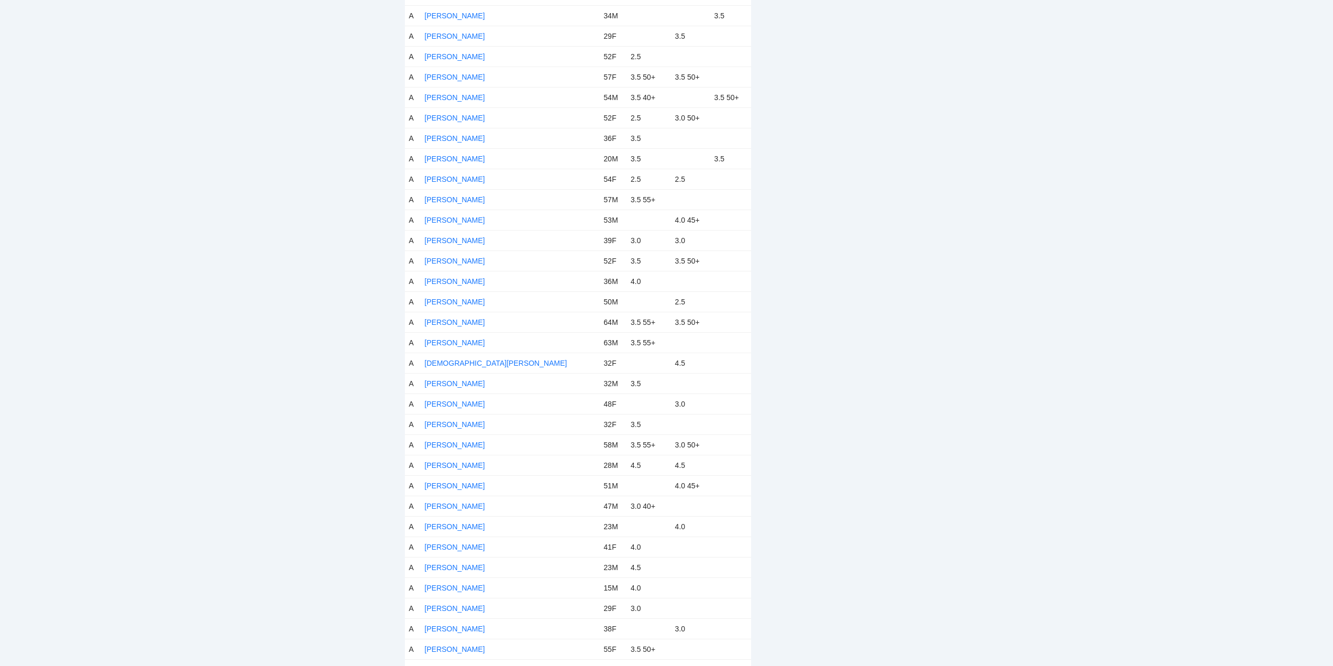
scroll to position [0, 0]
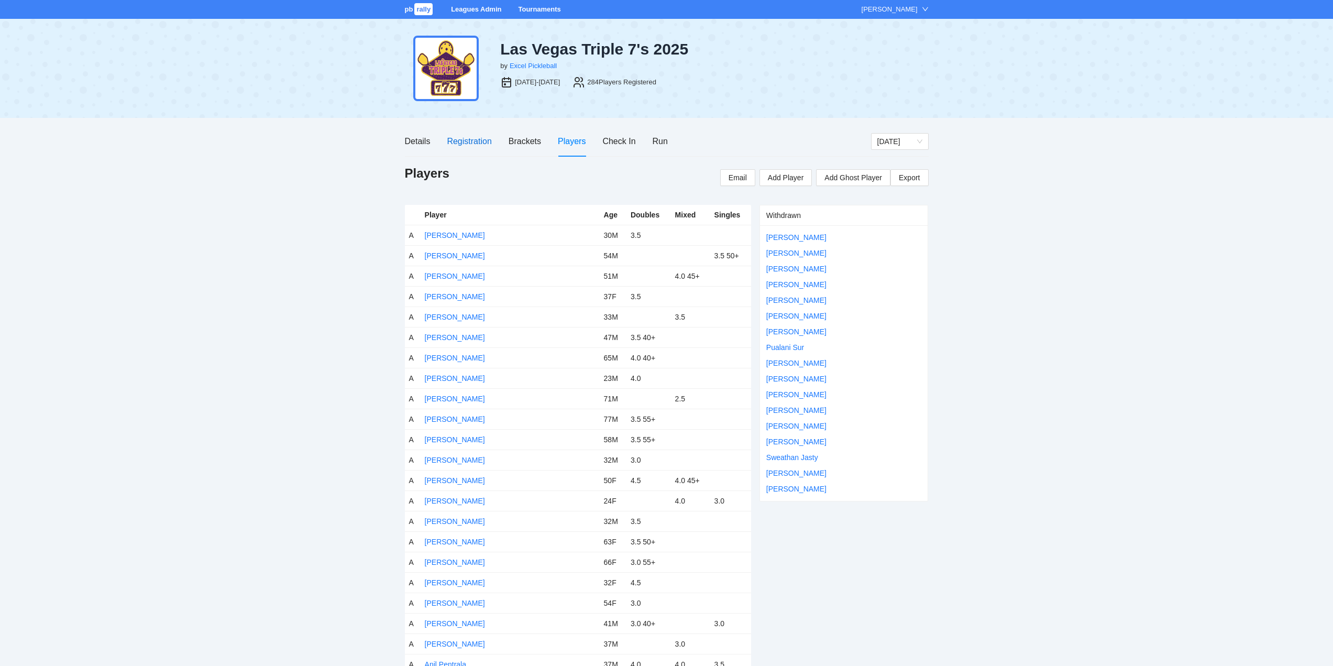
click at [458, 140] on div "Registration" at bounding box center [469, 141] width 45 height 13
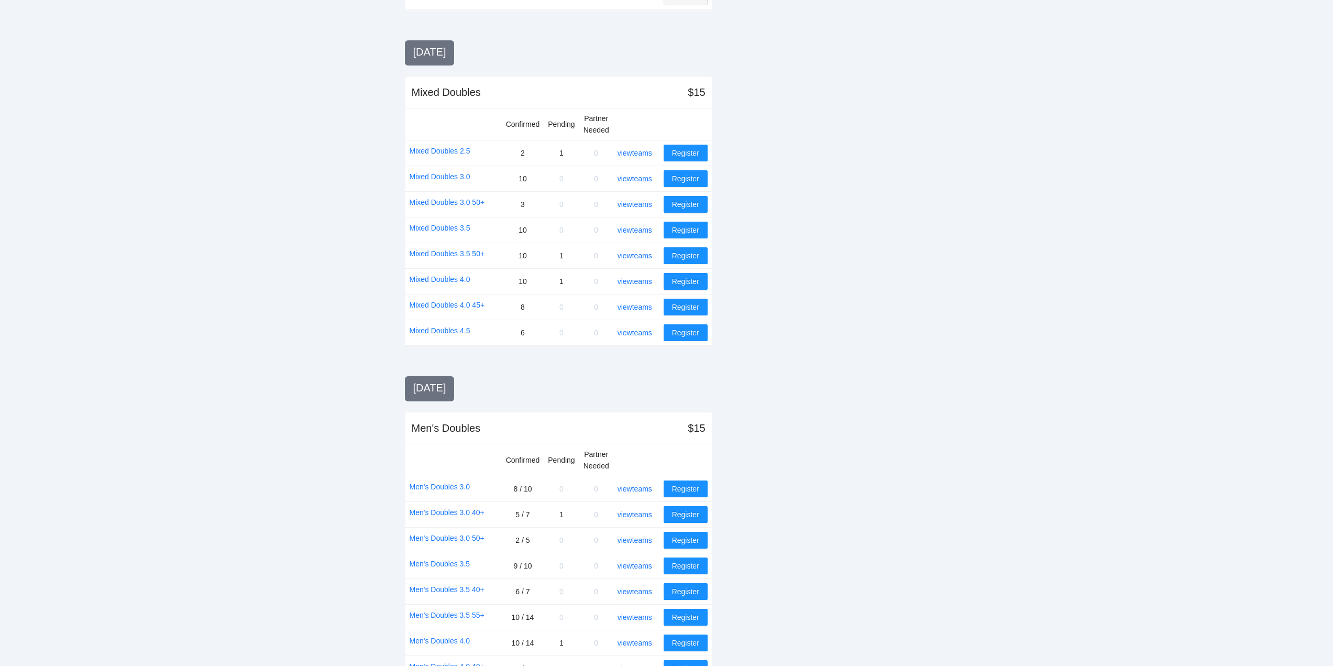
scroll to position [681, 0]
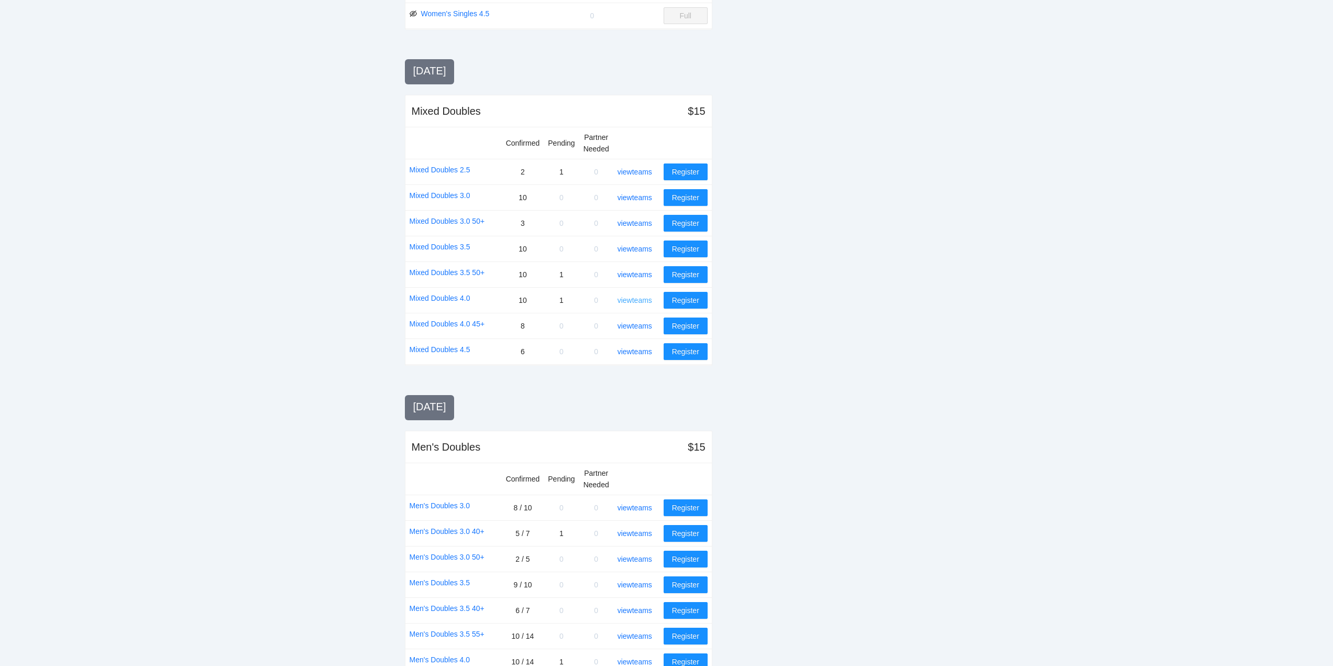
click at [643, 296] on link "view teams" at bounding box center [634, 300] width 35 height 8
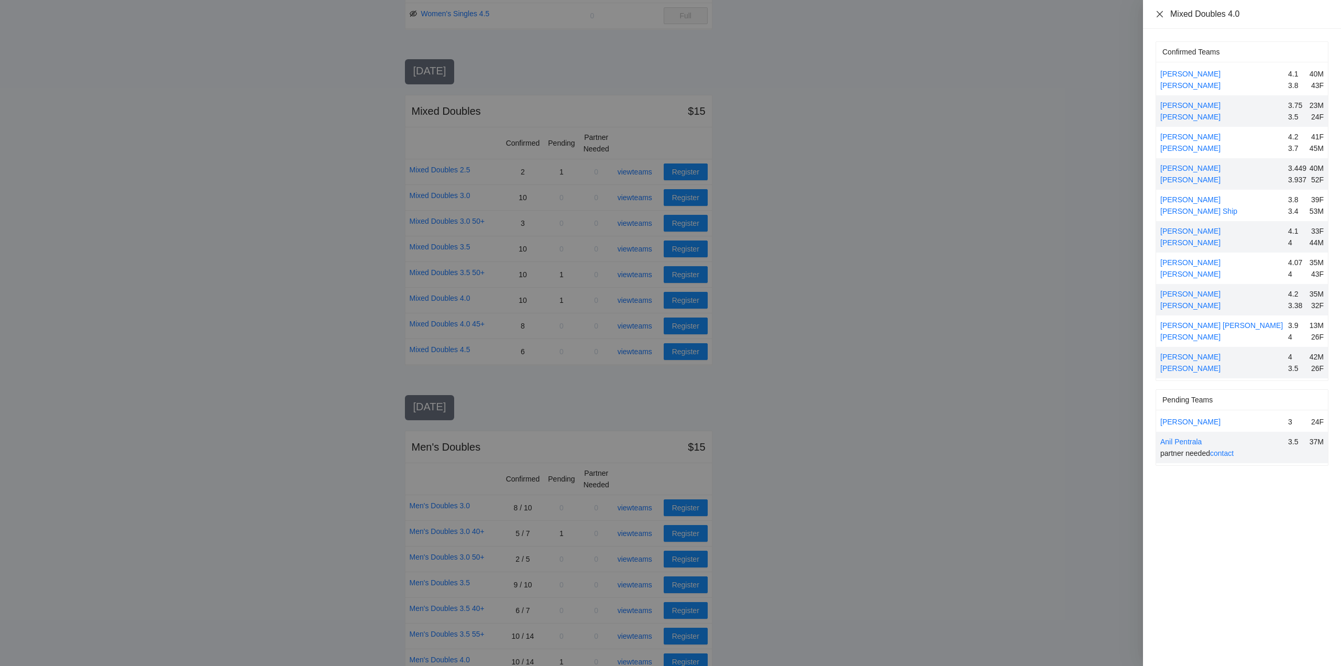
click at [1158, 13] on icon "close" at bounding box center [1159, 13] width 6 height 6
